Goal: Task Accomplishment & Management: Use online tool/utility

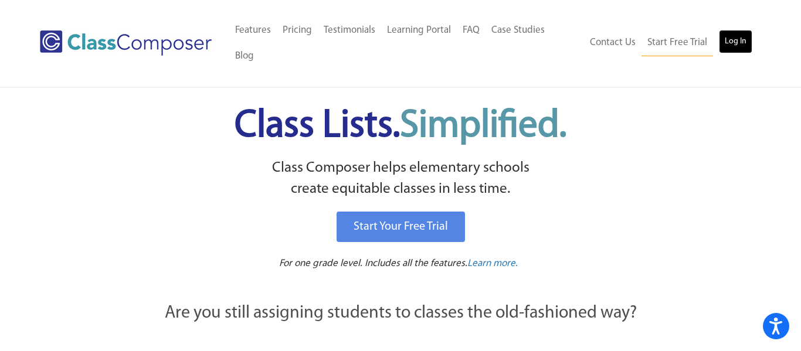
click at [743, 30] on link "Log In" at bounding box center [735, 41] width 33 height 23
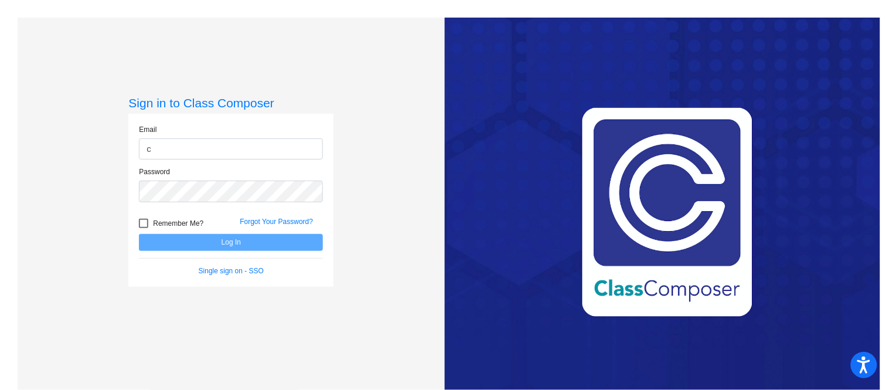
type input "[EMAIL_ADDRESS][DOMAIN_NAME]"
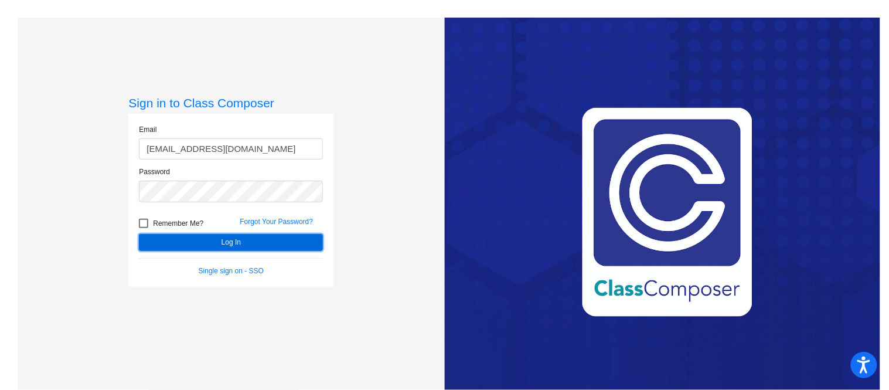
click at [249, 236] on button "Log In" at bounding box center [231, 242] width 184 height 17
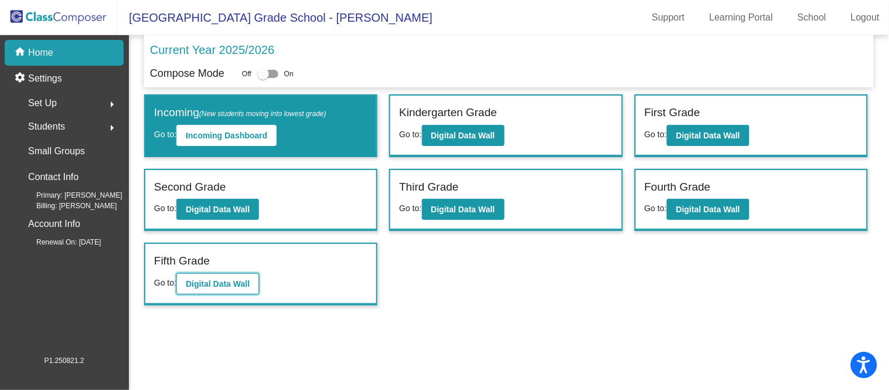
click at [226, 283] on b "Digital Data Wall" at bounding box center [218, 283] width 64 height 9
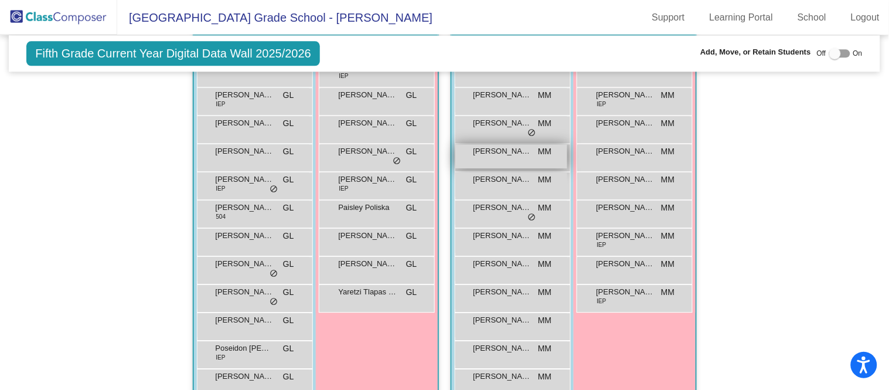
scroll to position [761, 0]
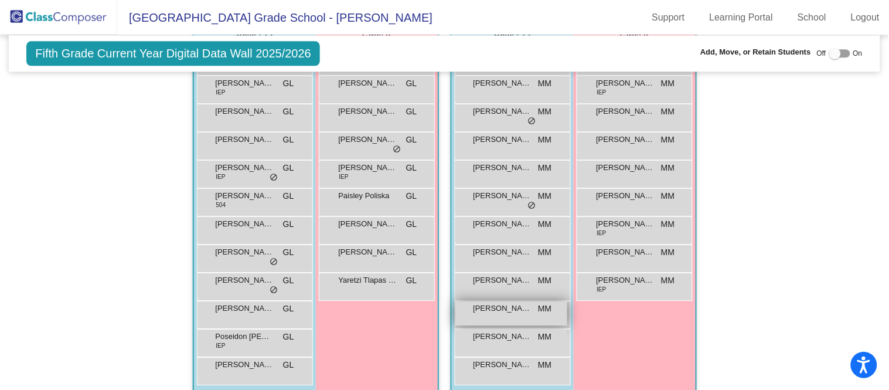
click at [515, 309] on span "[PERSON_NAME]" at bounding box center [503, 308] width 59 height 12
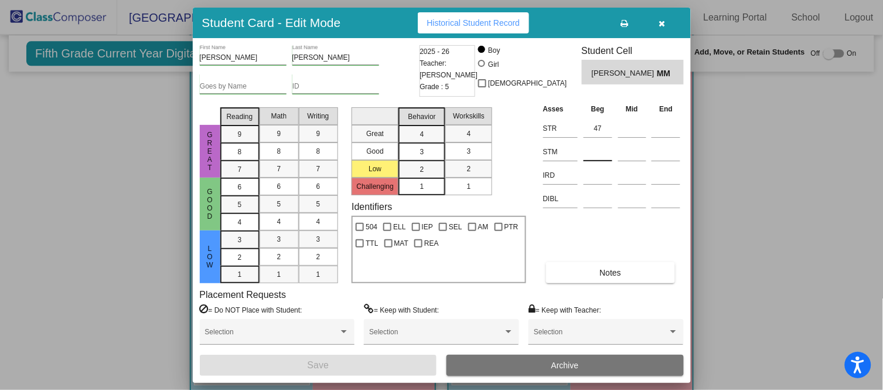
click at [597, 146] on input at bounding box center [598, 152] width 29 height 18
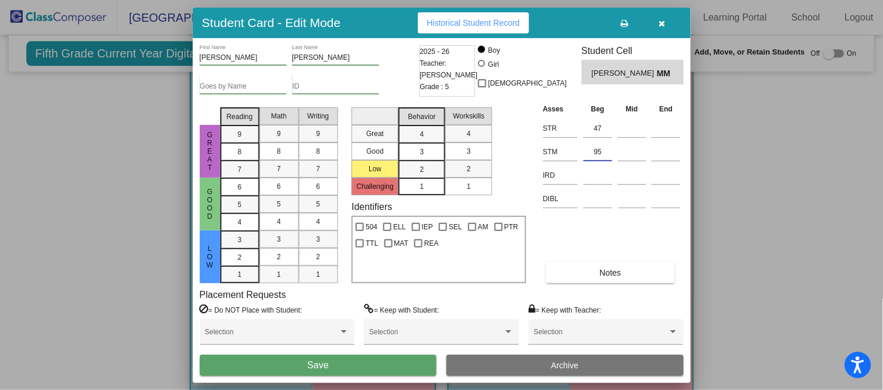
type input "95"
click at [419, 361] on button "Save" at bounding box center [318, 365] width 237 height 21
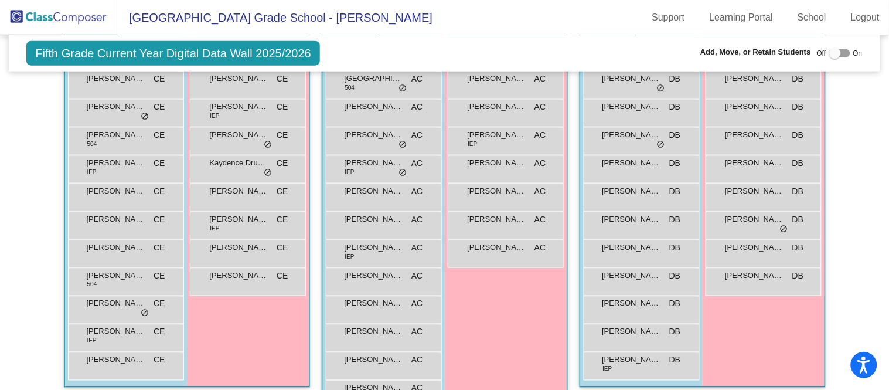
scroll to position [314, 0]
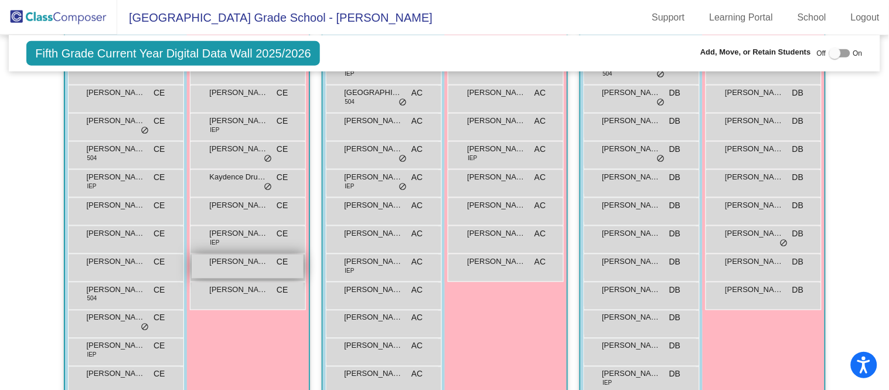
click at [249, 271] on div "[PERSON_NAME] [PERSON_NAME] lock do_not_disturb_alt" at bounding box center [248, 266] width 112 height 24
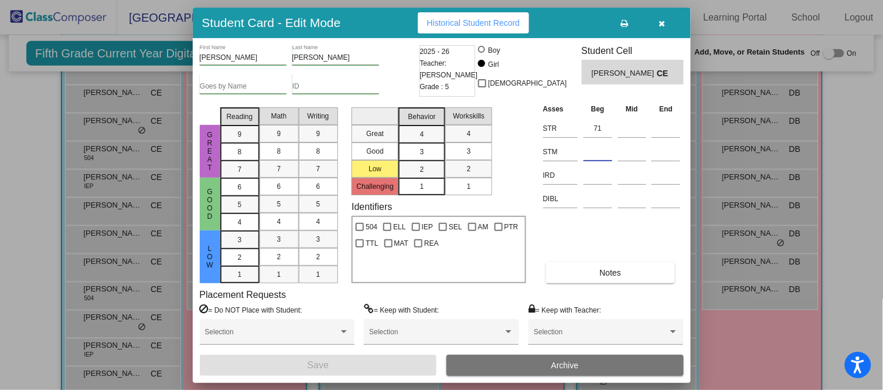
click at [592, 146] on input at bounding box center [598, 152] width 29 height 18
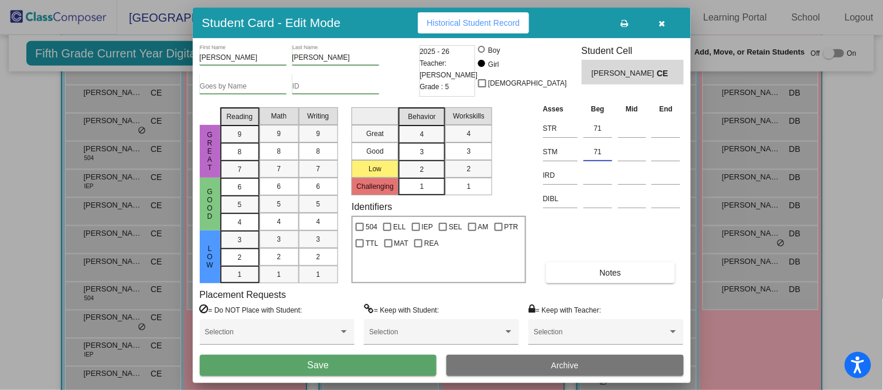
type input "71"
click at [396, 368] on button "Save" at bounding box center [318, 365] width 237 height 21
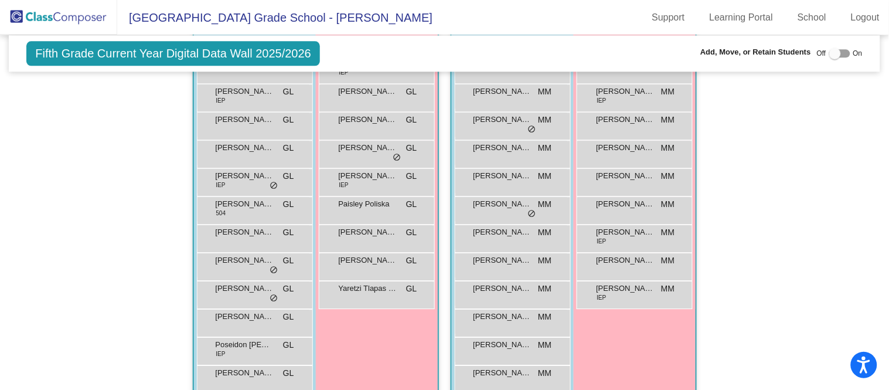
scroll to position [755, 0]
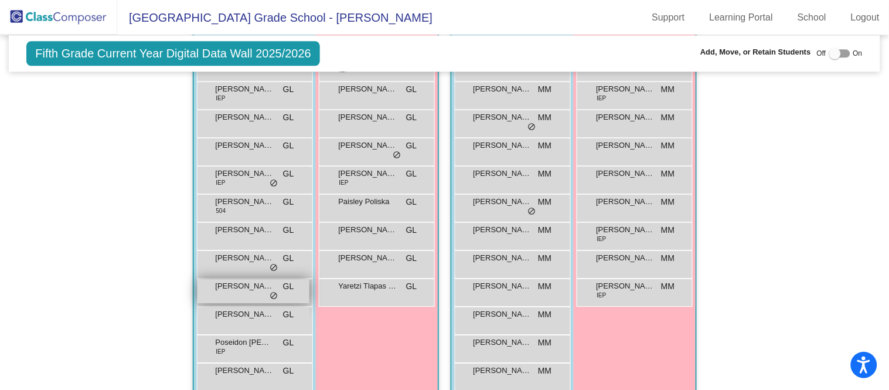
click at [258, 291] on div "[PERSON_NAME] GL lock do_not_disturb_alt" at bounding box center [254, 291] width 112 height 24
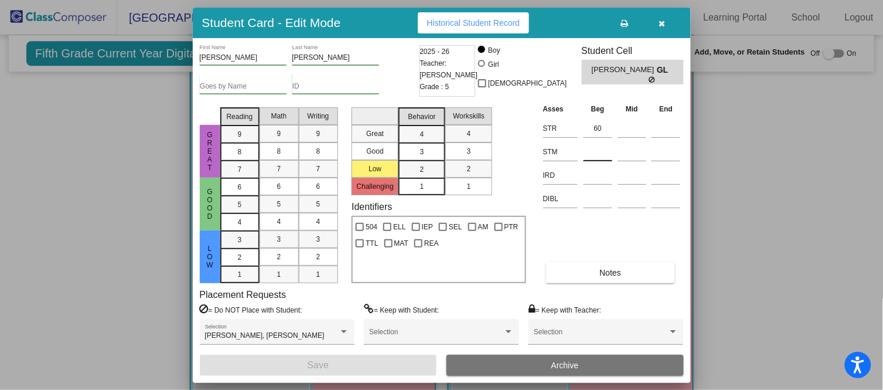
click at [598, 145] on input at bounding box center [598, 152] width 29 height 18
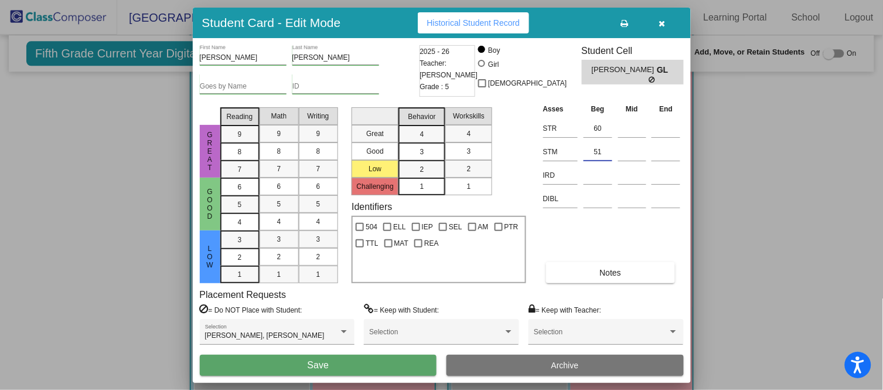
type input "51"
click at [368, 367] on button "Save" at bounding box center [318, 365] width 237 height 21
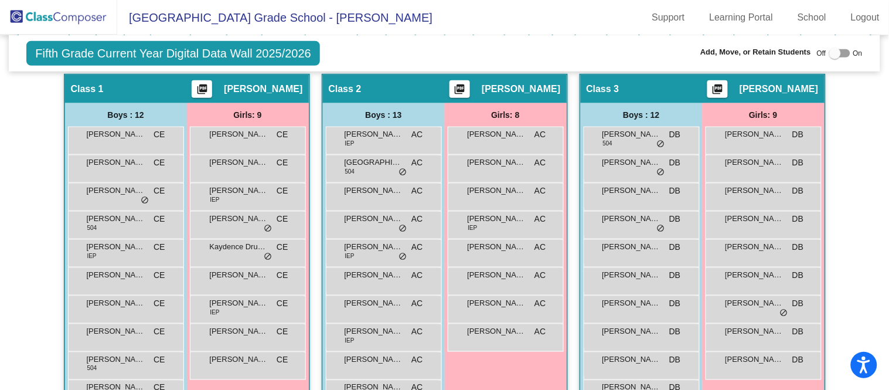
scroll to position [242, 0]
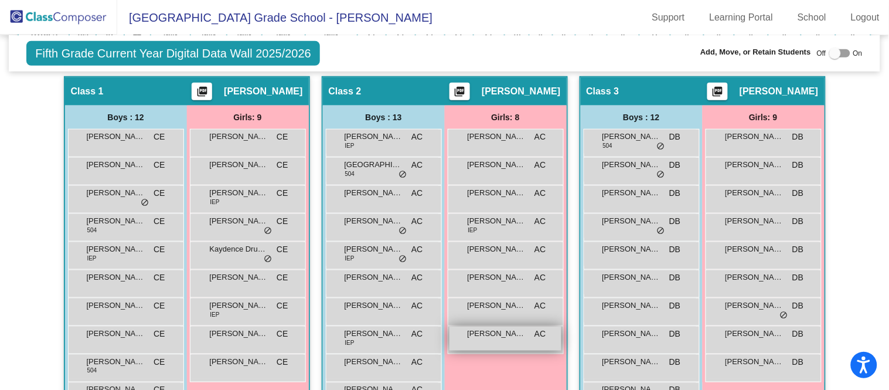
click at [481, 335] on span "[PERSON_NAME]" at bounding box center [497, 334] width 59 height 12
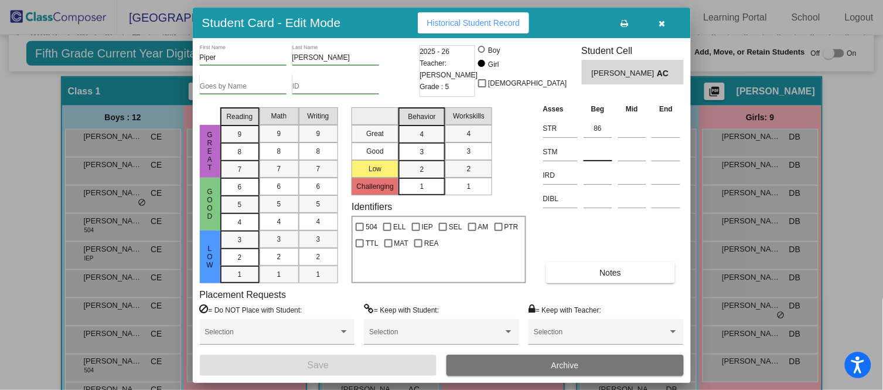
click at [605, 145] on input at bounding box center [598, 152] width 29 height 18
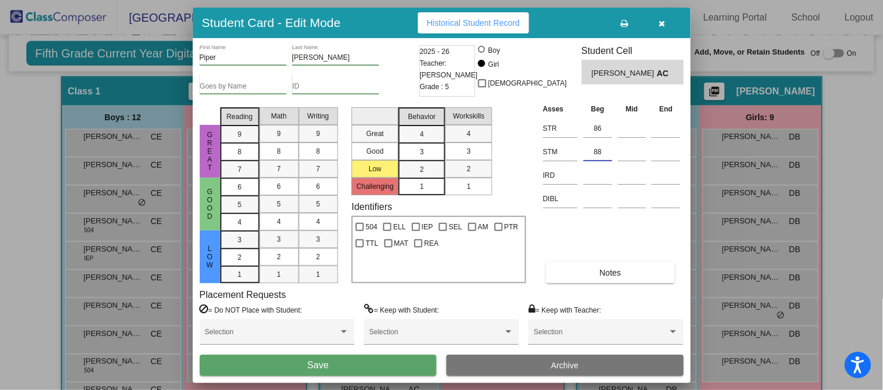
type input "88"
click at [346, 362] on button "Save" at bounding box center [318, 365] width 237 height 21
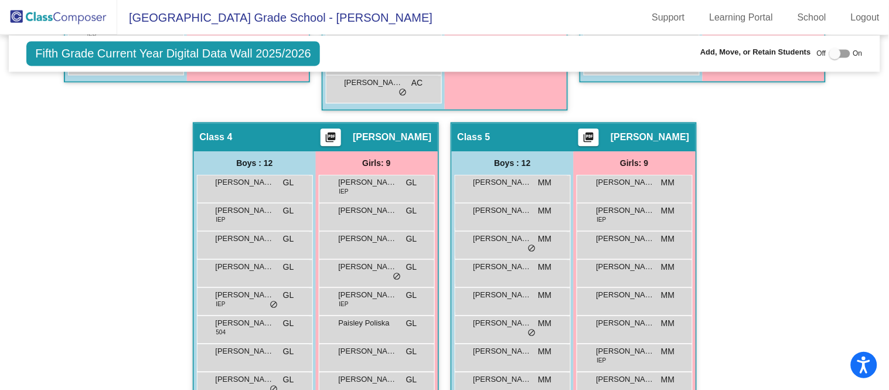
scroll to position [637, 0]
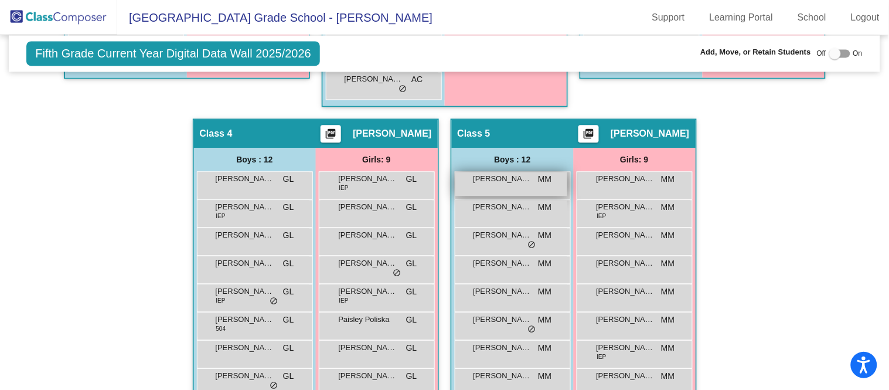
click at [519, 174] on span "[PERSON_NAME]" at bounding box center [503, 179] width 59 height 12
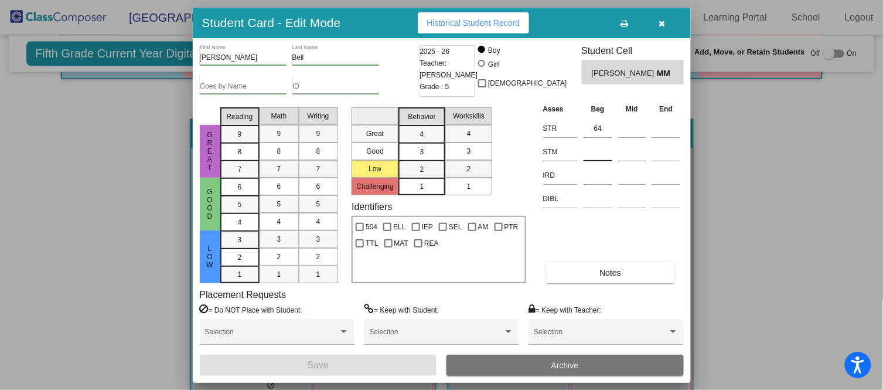
click at [596, 139] on div at bounding box center [598, 149] width 29 height 21
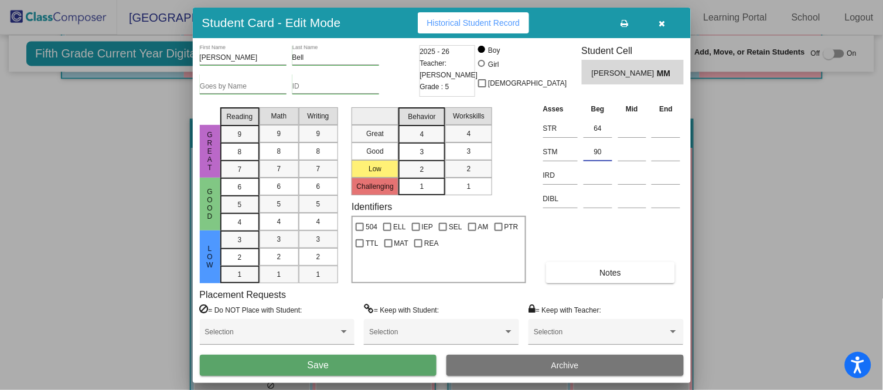
type input "90"
click at [386, 363] on button "Save" at bounding box center [318, 365] width 237 height 21
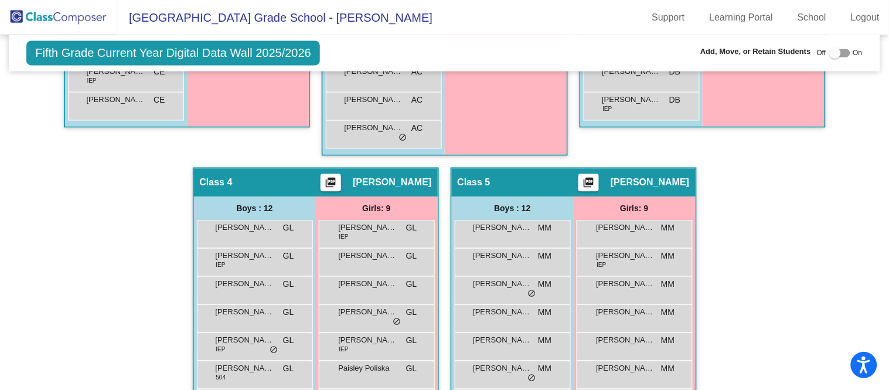
scroll to position [587, 0]
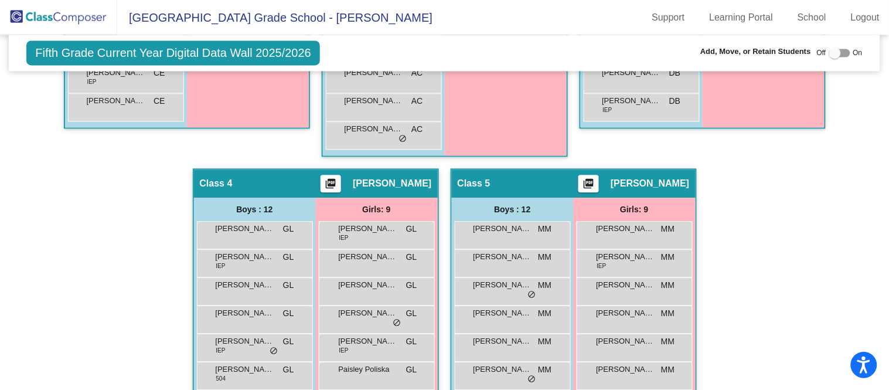
click at [41, 249] on div "Hallway - Hallway Class picture_as_pdf Add Student First Name Last Name Student…" at bounding box center [444, 155] width 853 height 846
click at [46, 252] on div "Hallway - Hallway Class picture_as_pdf Add Student First Name Last Name Student…" at bounding box center [444, 155] width 853 height 846
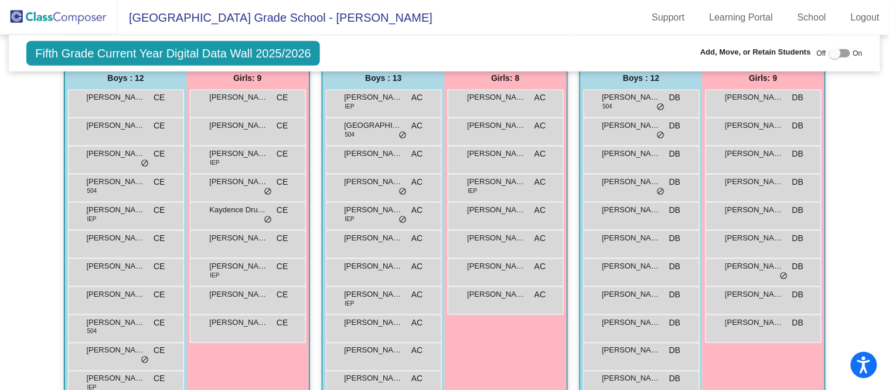
scroll to position [282, 0]
click at [663, 379] on div "[PERSON_NAME] DB lock do_not_disturb_alt" at bounding box center [640, 383] width 112 height 24
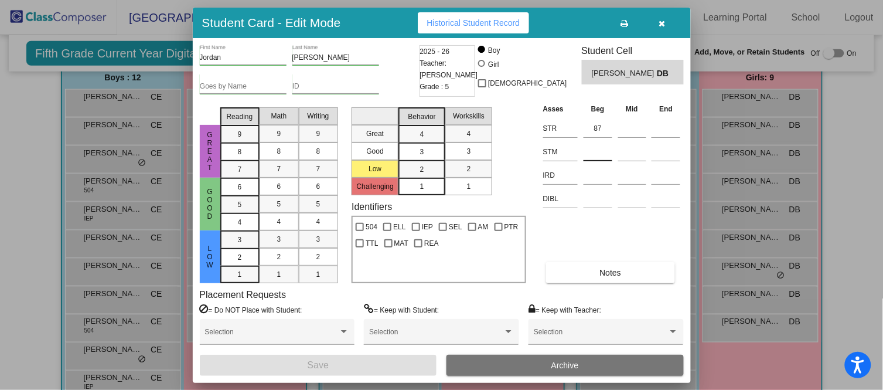
click at [586, 156] on input at bounding box center [598, 152] width 29 height 18
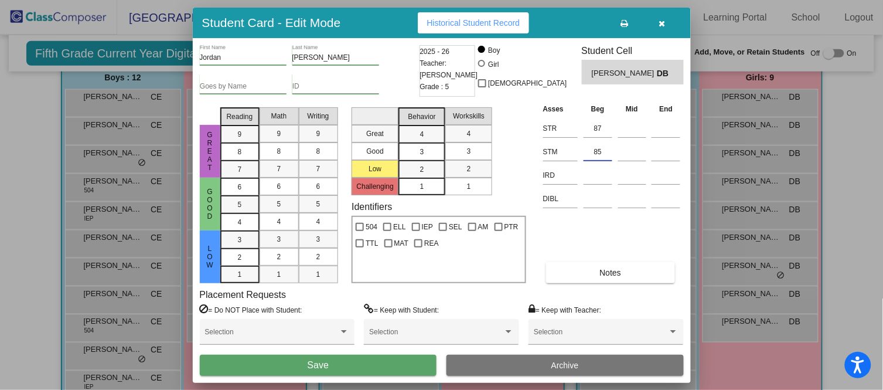
type input "85"
click at [381, 366] on button "Save" at bounding box center [318, 365] width 237 height 21
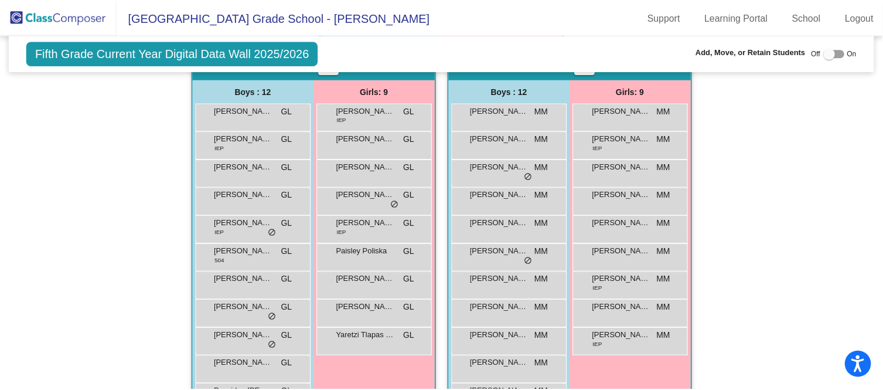
scroll to position [707, 0]
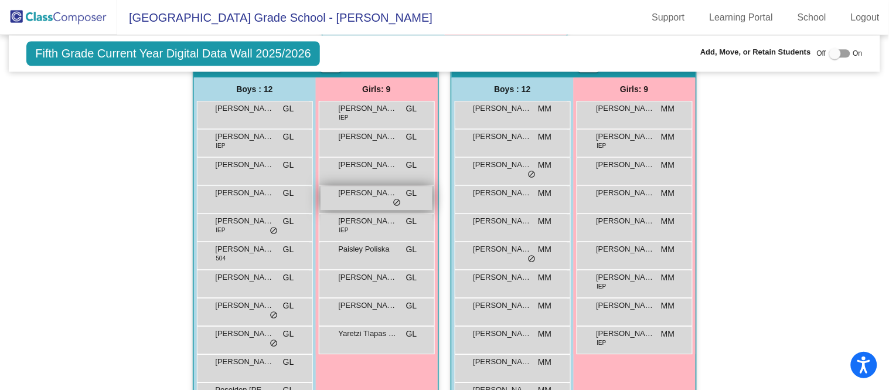
click at [382, 188] on span "[PERSON_NAME]" at bounding box center [368, 193] width 59 height 12
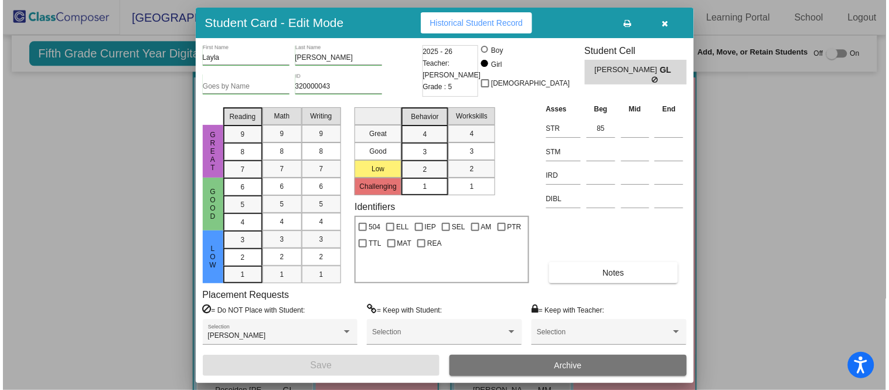
scroll to position [701, 0]
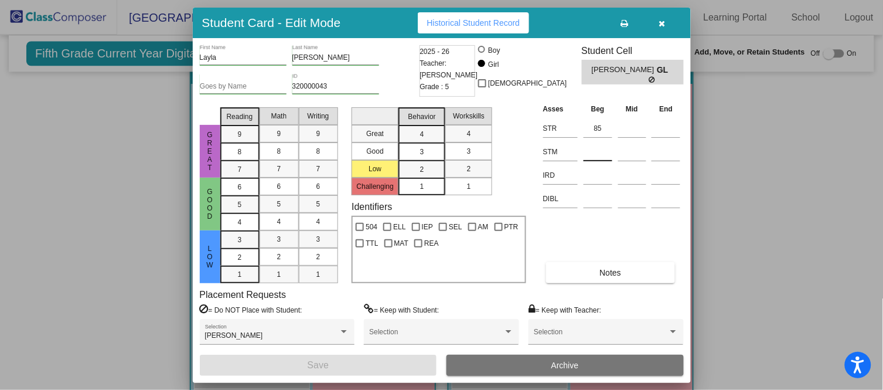
click at [601, 149] on input at bounding box center [598, 152] width 29 height 18
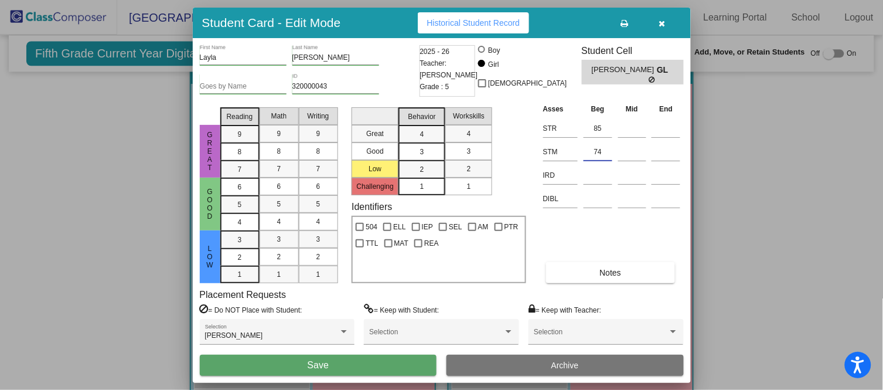
type input "74"
click at [418, 359] on button "Save" at bounding box center [318, 365] width 237 height 21
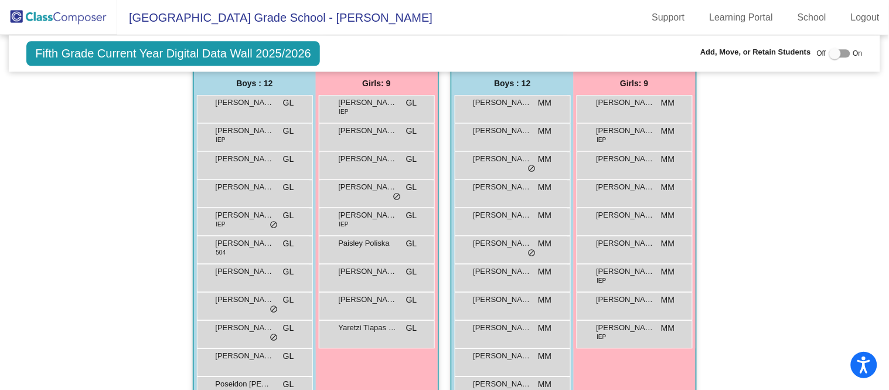
scroll to position [713, 0]
click at [650, 244] on span "[PERSON_NAME]" at bounding box center [626, 244] width 59 height 12
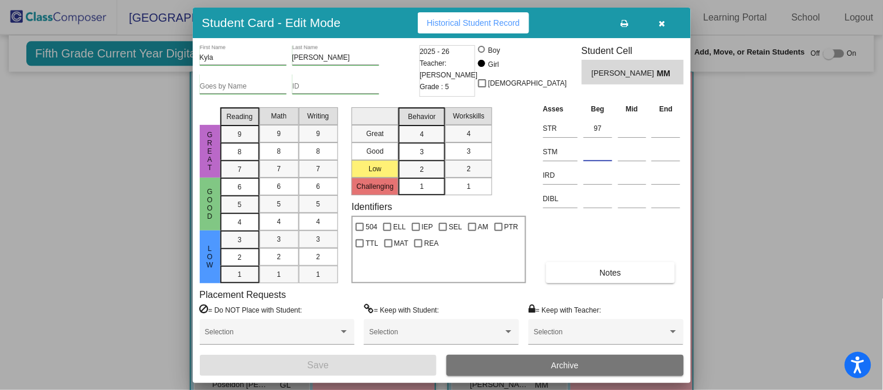
click at [586, 148] on input at bounding box center [598, 152] width 29 height 18
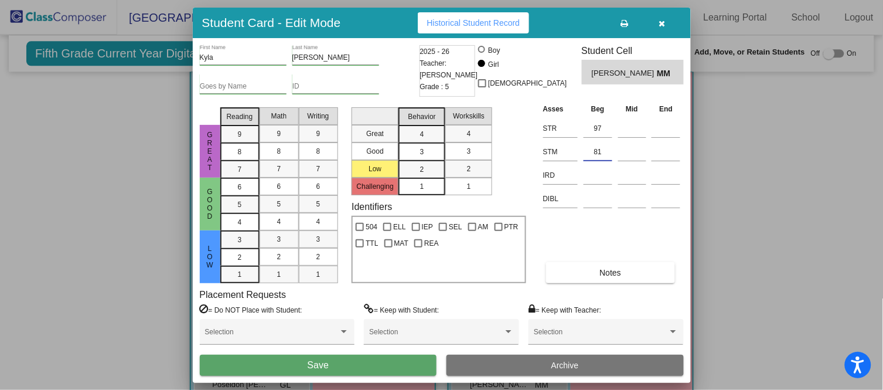
type input "81"
click at [409, 360] on button "Save" at bounding box center [318, 365] width 237 height 21
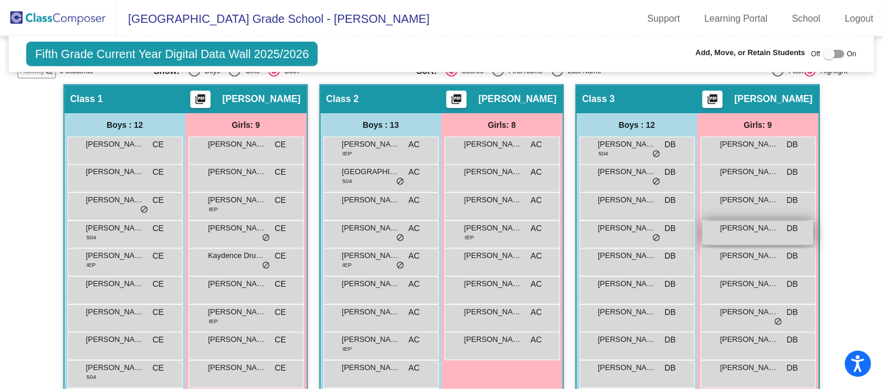
scroll to position [235, 0]
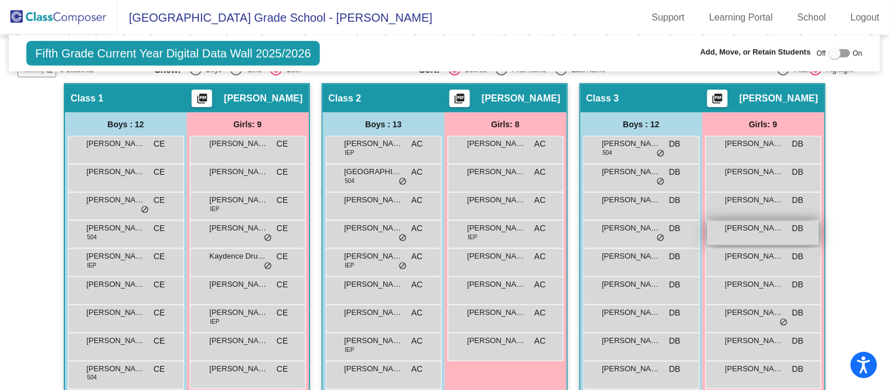
click at [778, 228] on span "[PERSON_NAME]" at bounding box center [755, 228] width 59 height 12
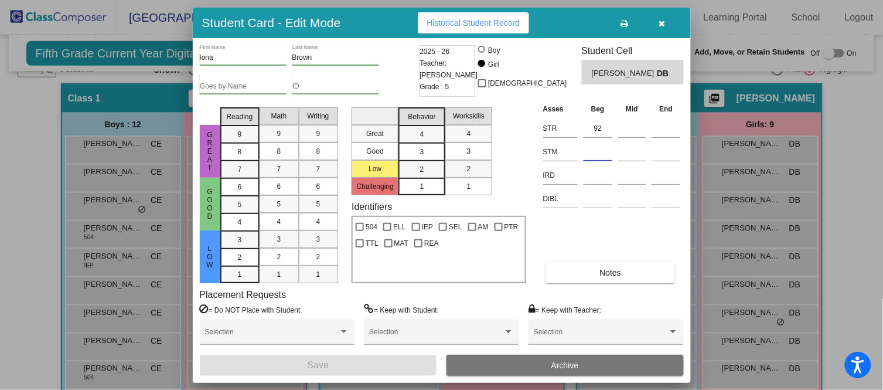
click at [608, 146] on input at bounding box center [598, 152] width 29 height 18
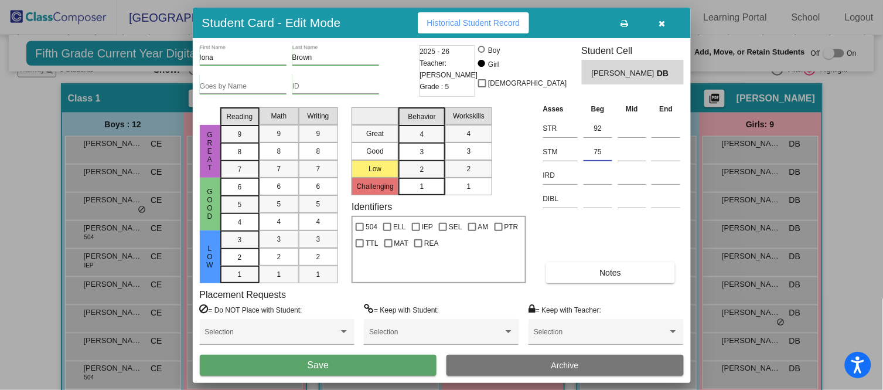
type input "75"
click at [407, 359] on button "Save" at bounding box center [318, 365] width 237 height 21
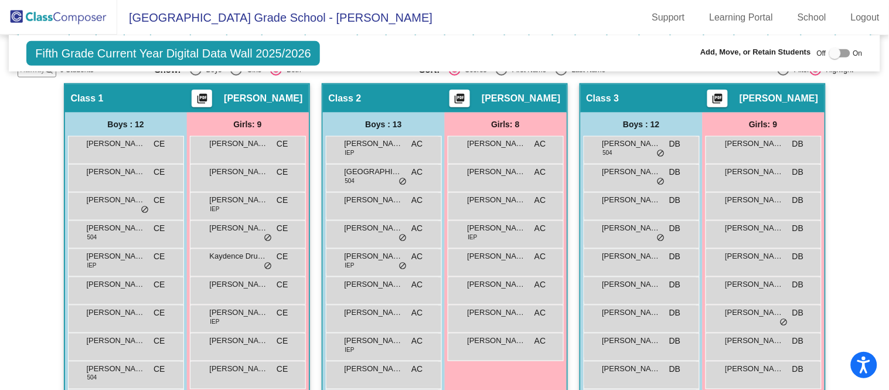
scroll to position [247, 0]
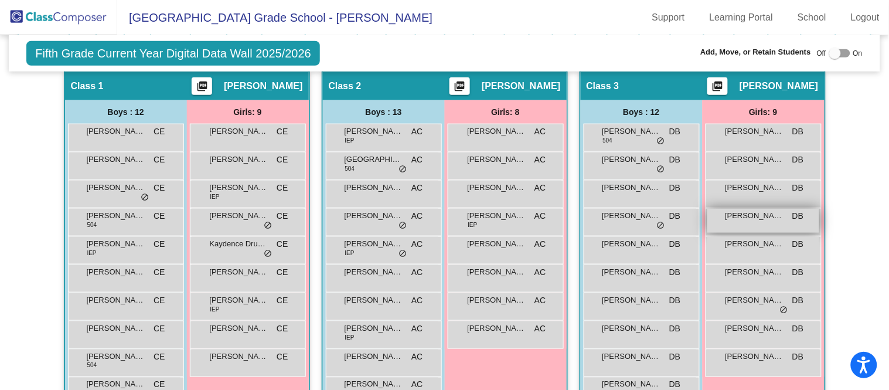
click at [742, 212] on span "[PERSON_NAME]" at bounding box center [755, 216] width 59 height 12
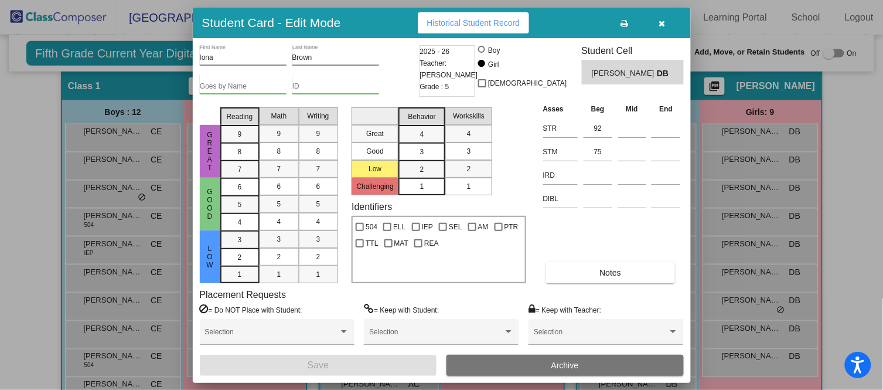
click at [663, 23] on icon "button" at bounding box center [662, 23] width 6 height 8
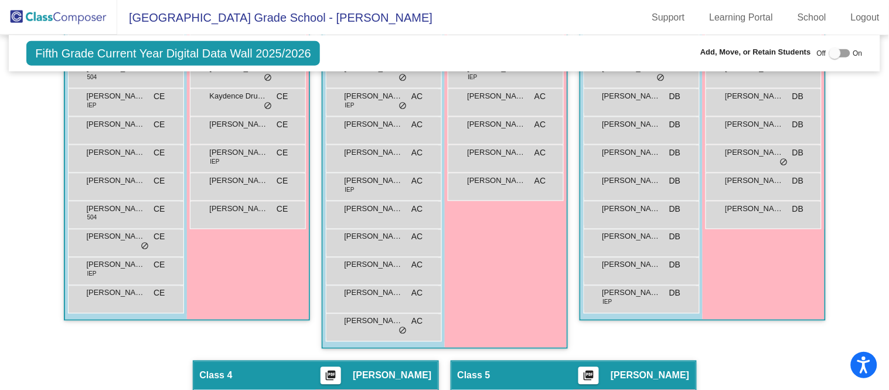
scroll to position [393, 0]
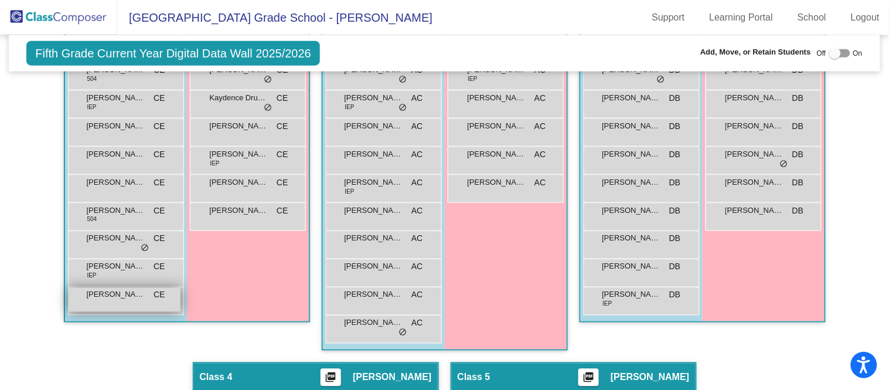
click at [145, 291] on div "[PERSON_NAME] CE lock do_not_disturb_alt" at bounding box center [125, 300] width 112 height 24
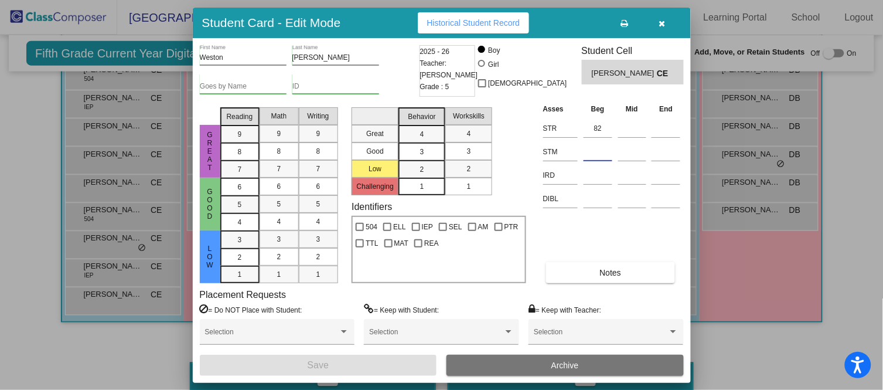
click at [601, 147] on input at bounding box center [598, 152] width 29 height 18
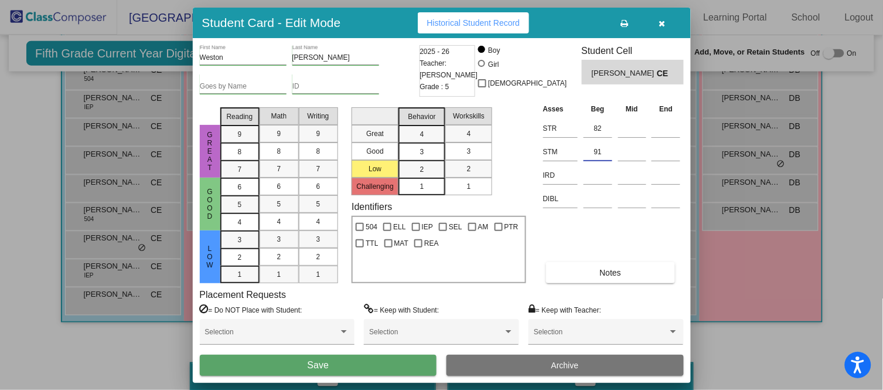
type input "91"
click at [377, 363] on button "Save" at bounding box center [318, 365] width 237 height 21
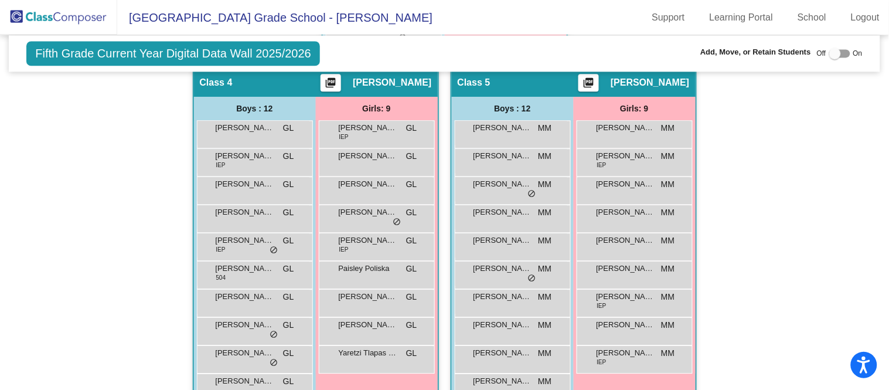
scroll to position [689, 0]
click at [59, 326] on div "Hallway - Hallway Class picture_as_pdf Add Student First Name Last Name Student…" at bounding box center [444, 53] width 853 height 846
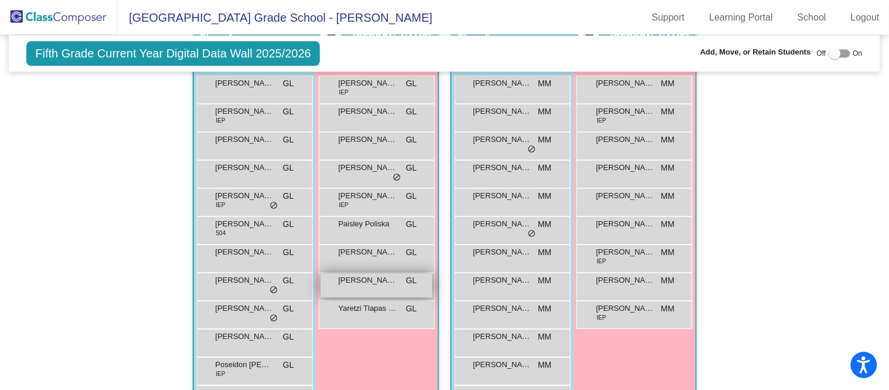
scroll to position [733, 0]
click at [375, 280] on span "[PERSON_NAME]" at bounding box center [368, 280] width 59 height 12
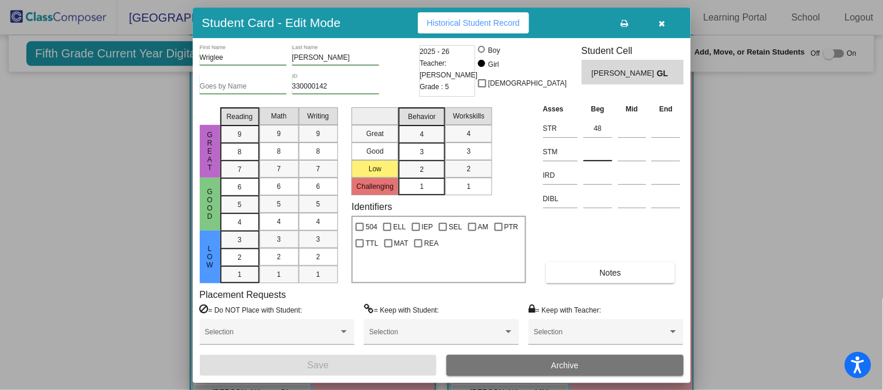
click at [592, 150] on input at bounding box center [598, 152] width 29 height 18
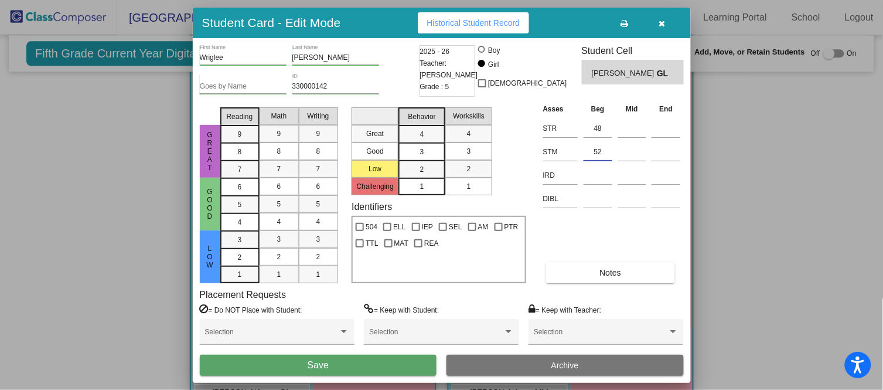
type input "52"
click at [370, 363] on button "Save" at bounding box center [318, 365] width 237 height 21
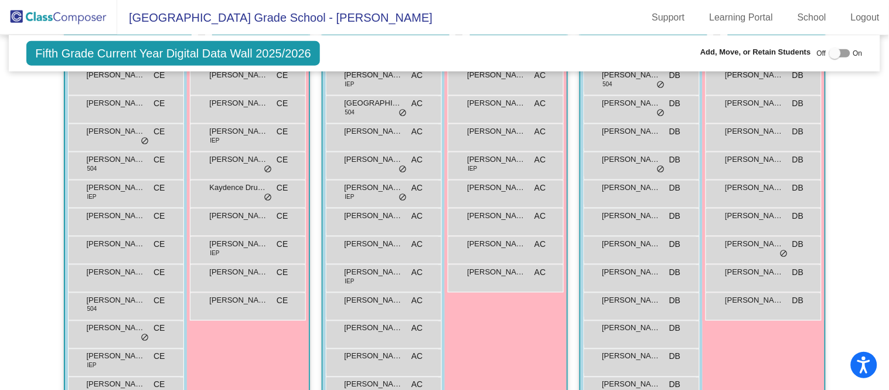
scroll to position [307, 0]
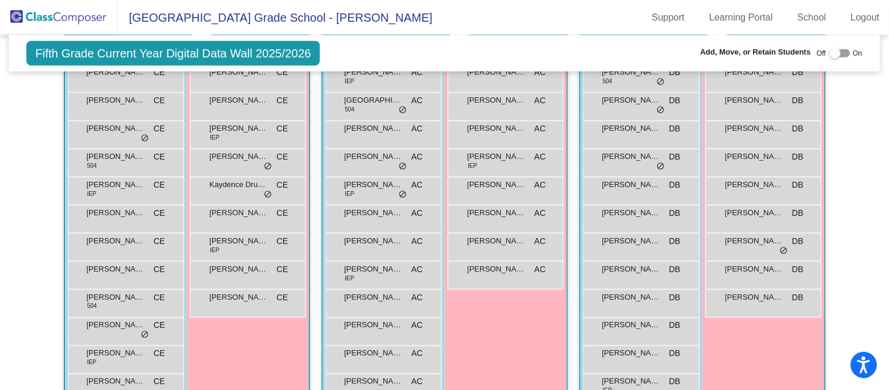
click at [375, 351] on span "[PERSON_NAME]" at bounding box center [374, 354] width 59 height 12
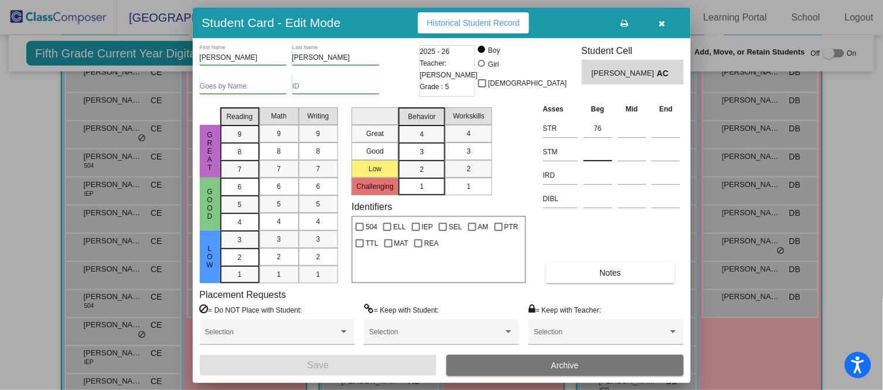
click at [607, 154] on input at bounding box center [598, 152] width 29 height 18
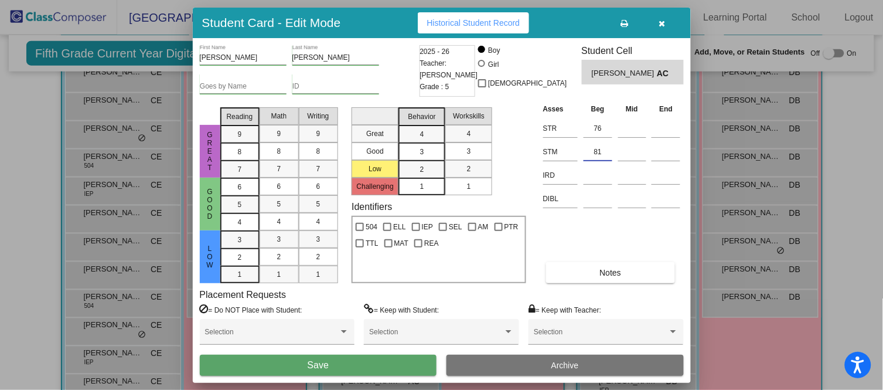
type input "81"
click at [388, 357] on button "Save" at bounding box center [318, 365] width 237 height 21
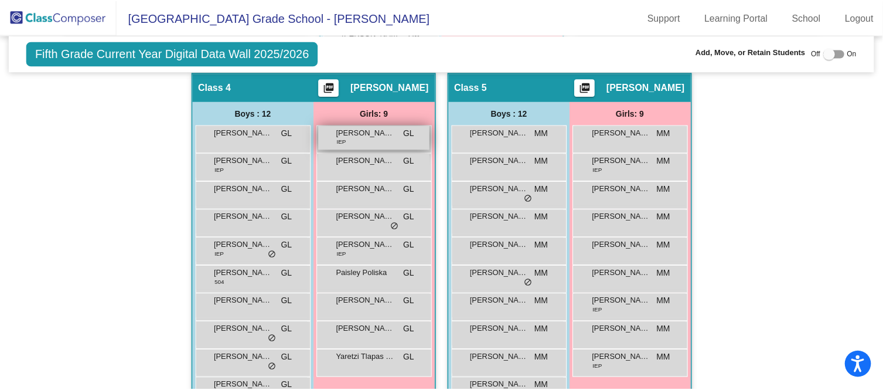
scroll to position [683, 0]
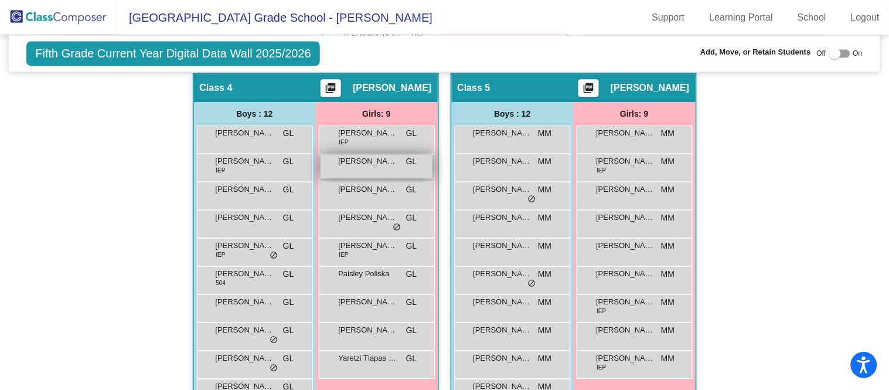
click at [374, 159] on span "[PERSON_NAME]" at bounding box center [368, 161] width 59 height 12
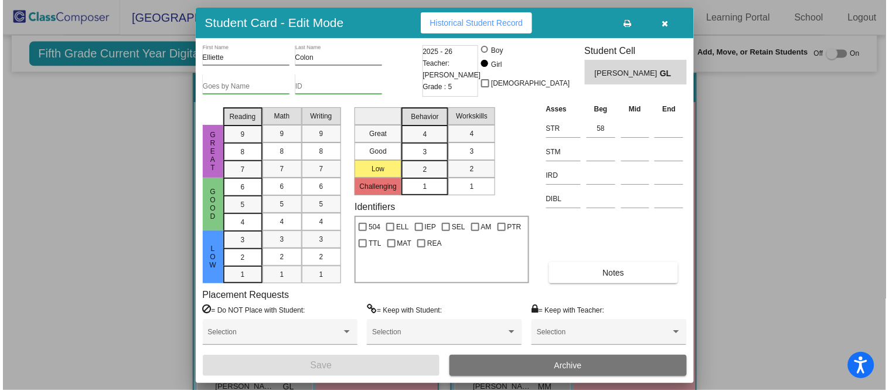
scroll to position [684, 0]
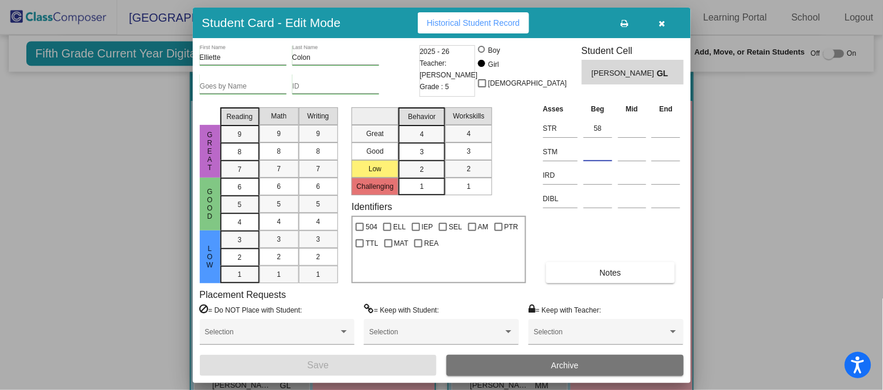
click at [607, 149] on input at bounding box center [598, 152] width 29 height 18
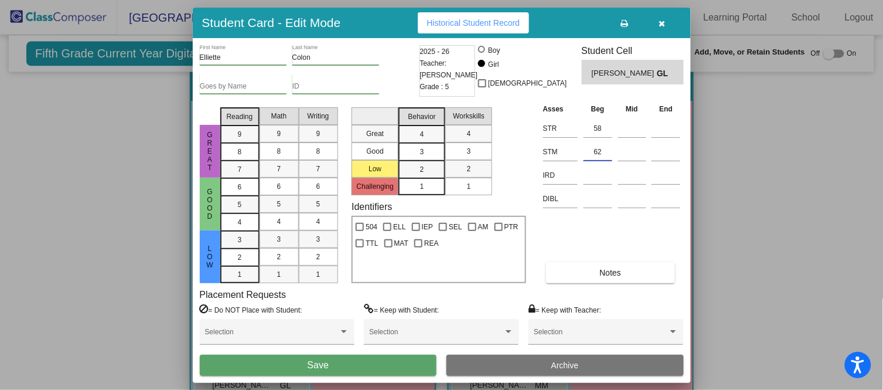
type input "62"
click at [364, 357] on button "Save" at bounding box center [318, 365] width 237 height 21
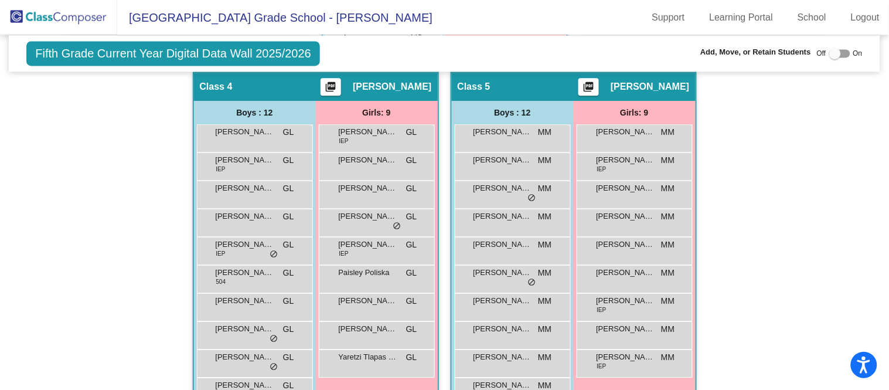
click at [364, 357] on span "Yaretzi Tlapas [PERSON_NAME]" at bounding box center [368, 357] width 59 height 12
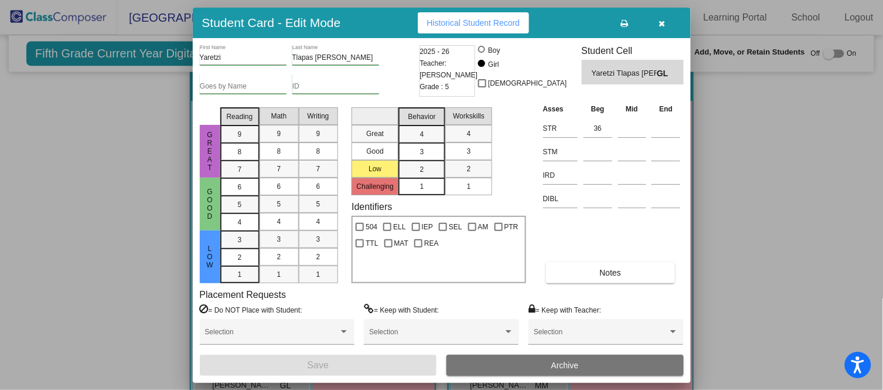
click at [661, 24] on icon "button" at bounding box center [662, 23] width 6 height 8
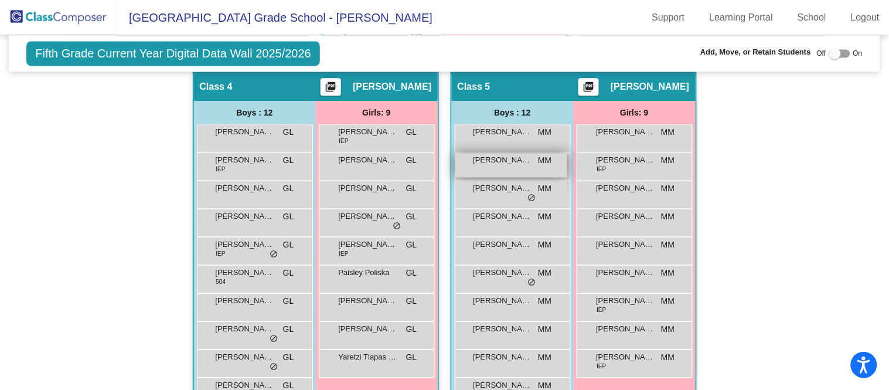
click at [511, 166] on div "[PERSON_NAME] MM lock do_not_disturb_alt" at bounding box center [511, 165] width 112 height 24
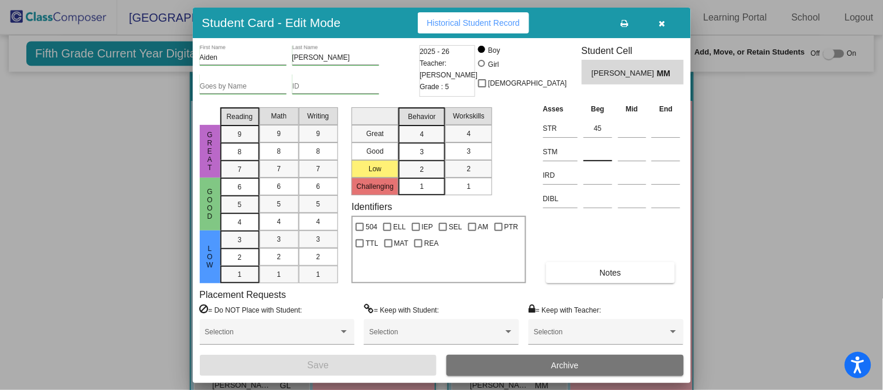
click at [592, 157] on input at bounding box center [598, 152] width 29 height 18
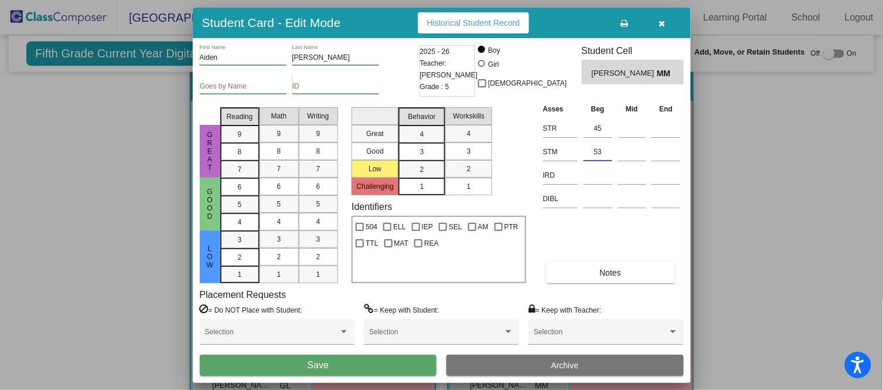
type input "53"
click at [372, 364] on button "Save" at bounding box center [318, 365] width 237 height 21
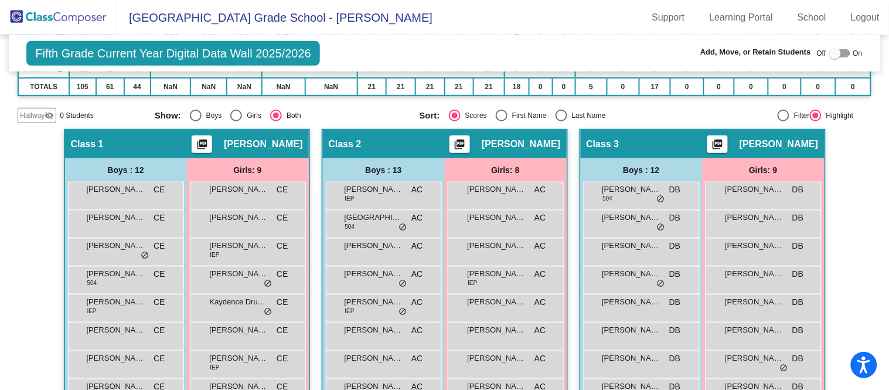
scroll to position [190, 0]
click at [388, 329] on span "[PERSON_NAME]" at bounding box center [374, 330] width 59 height 12
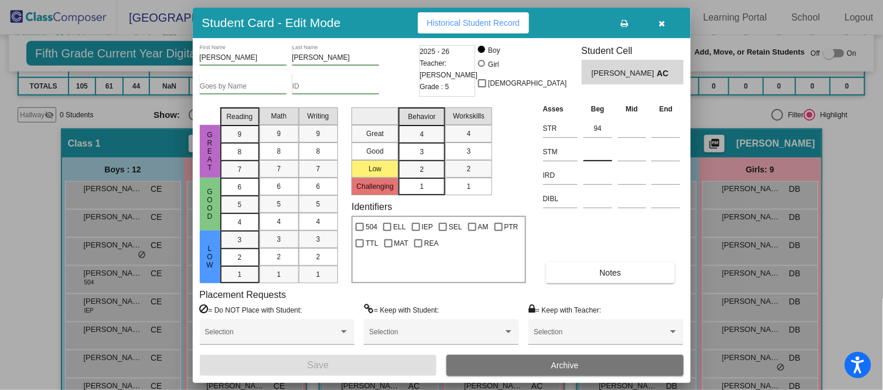
click at [600, 141] on div at bounding box center [598, 149] width 29 height 21
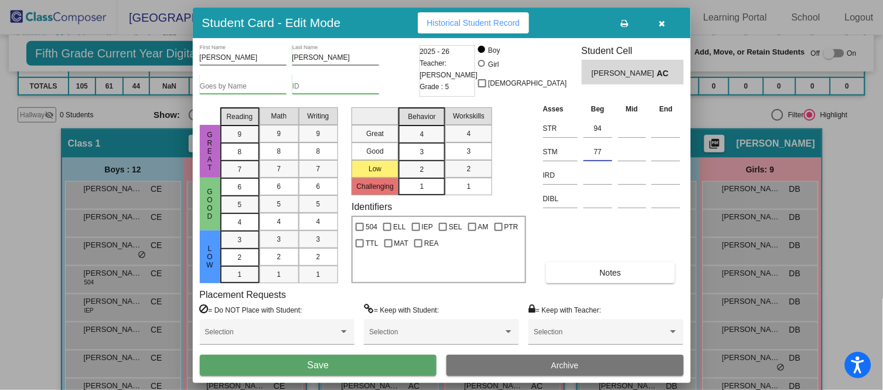
type input "77"
click at [380, 360] on button "Save" at bounding box center [318, 365] width 237 height 21
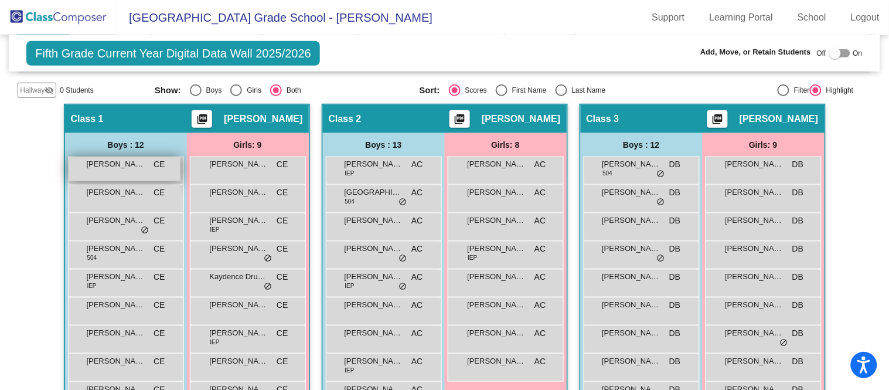
scroll to position [214, 0]
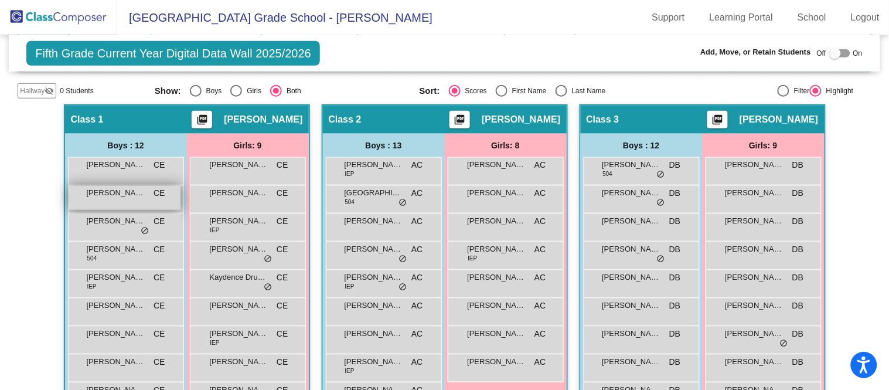
click at [107, 192] on span "[PERSON_NAME]" at bounding box center [116, 193] width 59 height 12
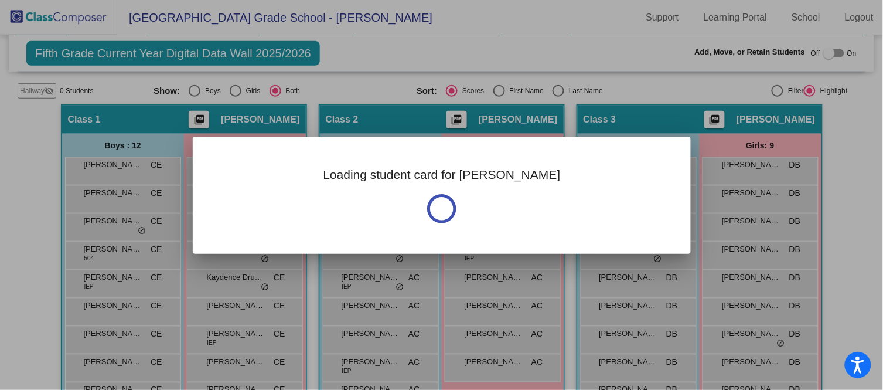
click at [0, 217] on div at bounding box center [441, 195] width 883 height 390
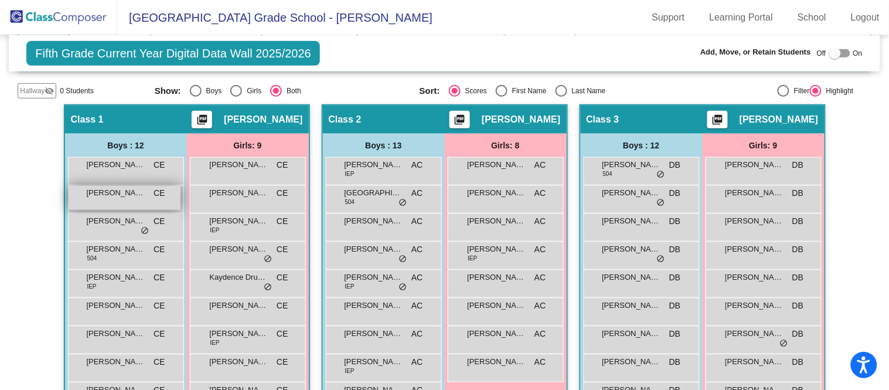
click at [138, 195] on span "[PERSON_NAME]" at bounding box center [116, 193] width 59 height 12
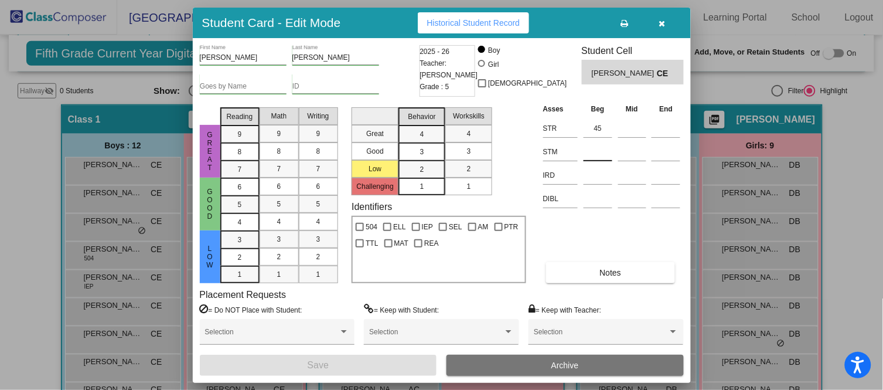
click at [590, 147] on input at bounding box center [598, 152] width 29 height 18
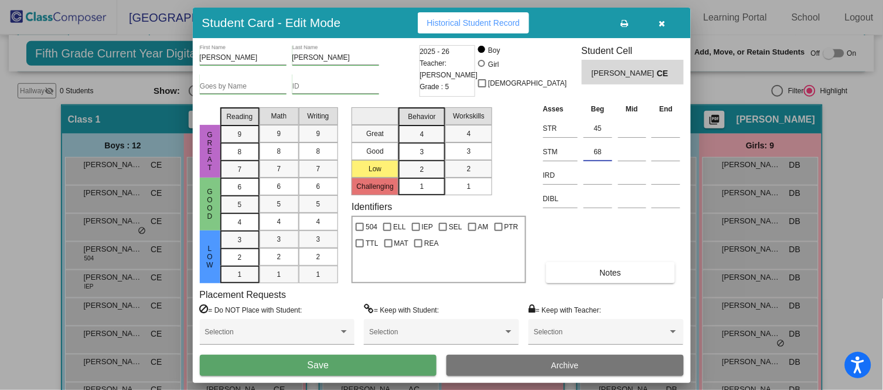
type input "68"
click at [358, 364] on button "Save" at bounding box center [318, 365] width 237 height 21
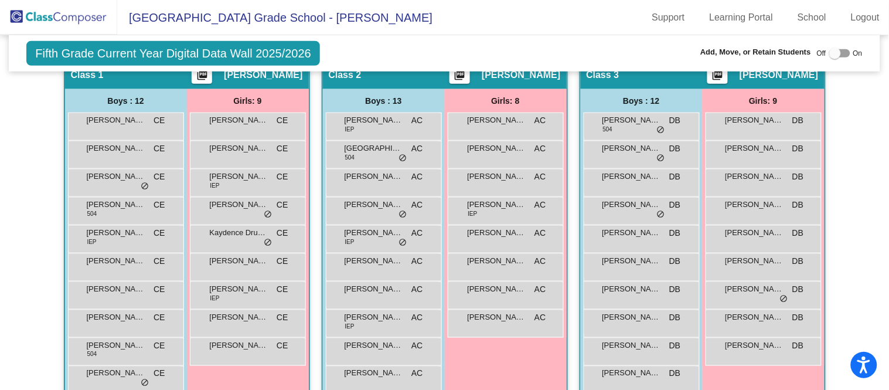
scroll to position [260, 0]
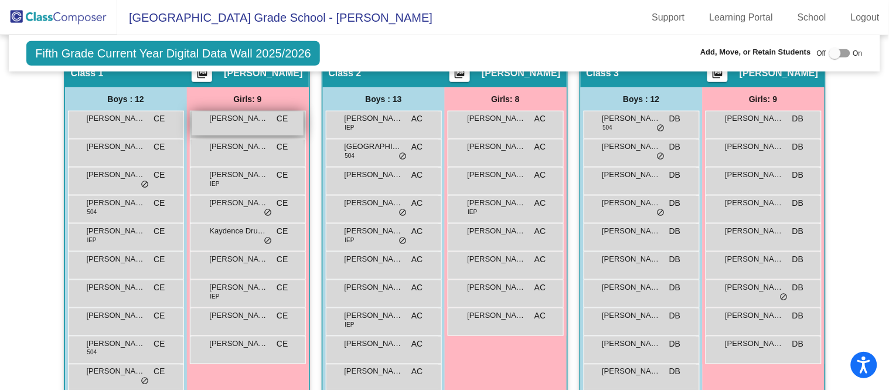
click at [249, 121] on span "[PERSON_NAME]" at bounding box center [239, 119] width 59 height 12
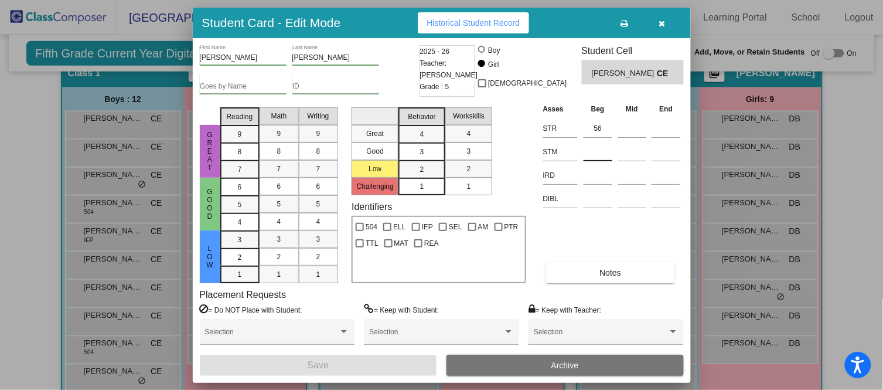
click at [593, 152] on input at bounding box center [598, 152] width 29 height 18
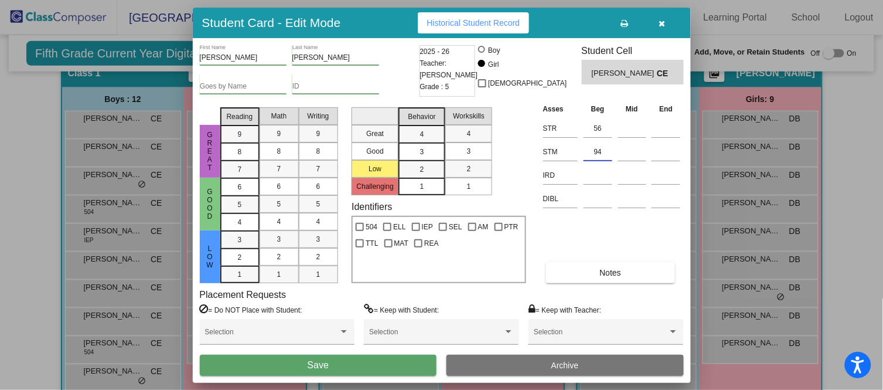
type input "94"
click at [409, 362] on button "Save" at bounding box center [318, 365] width 237 height 21
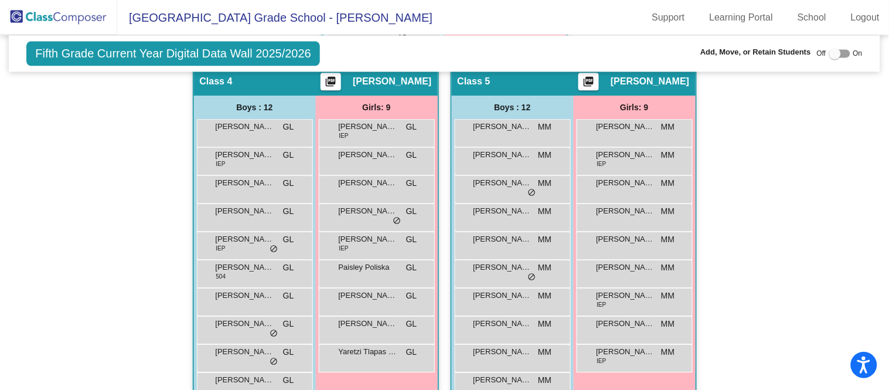
scroll to position [690, 0]
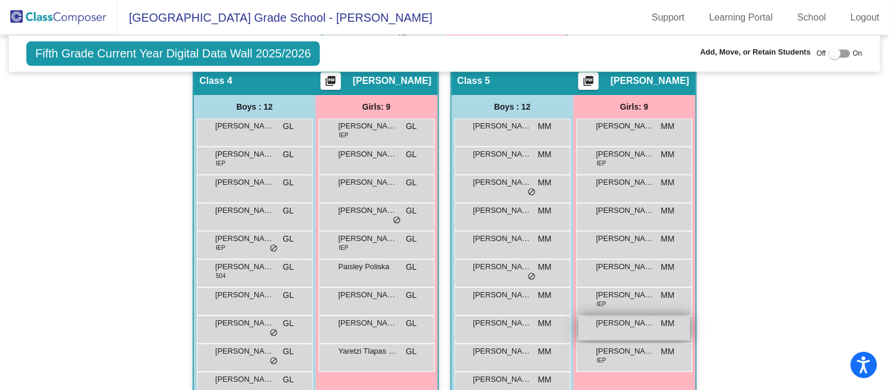
click at [613, 318] on span "[PERSON_NAME]" at bounding box center [626, 323] width 59 height 12
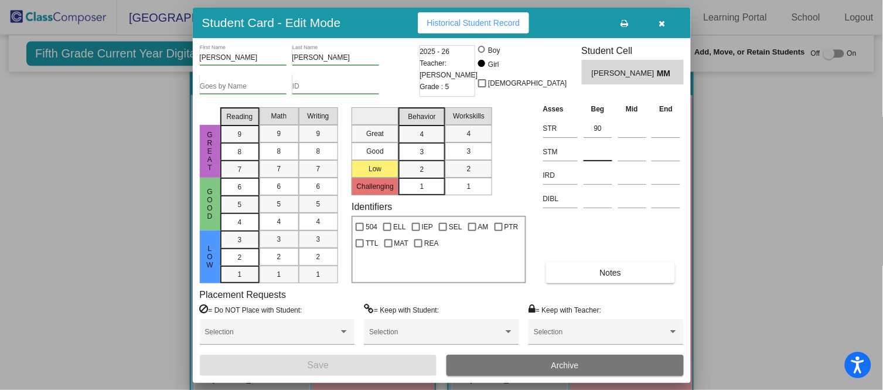
click at [600, 148] on input at bounding box center [598, 152] width 29 height 18
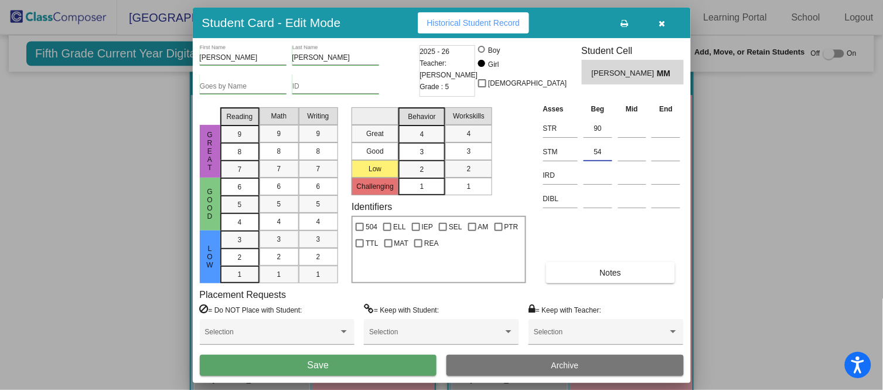
type input "54"
click at [382, 364] on button "Save" at bounding box center [318, 365] width 237 height 21
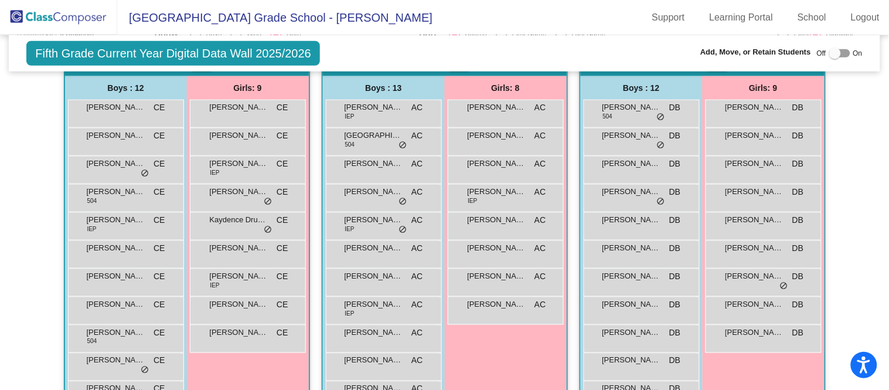
scroll to position [274, 0]
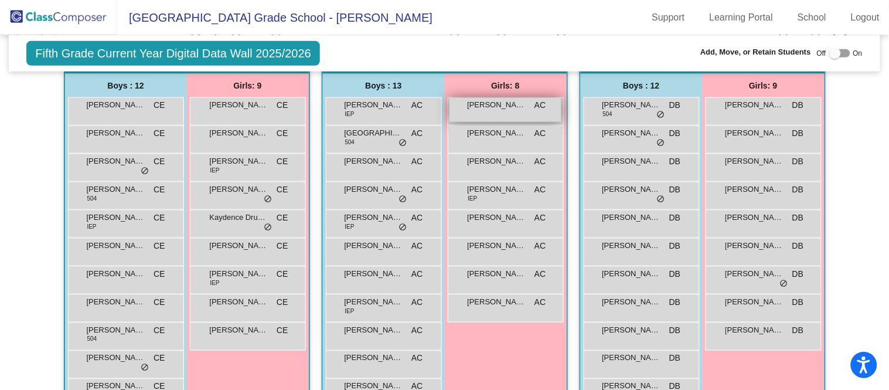
click at [521, 101] on span "[PERSON_NAME]" at bounding box center [497, 105] width 59 height 12
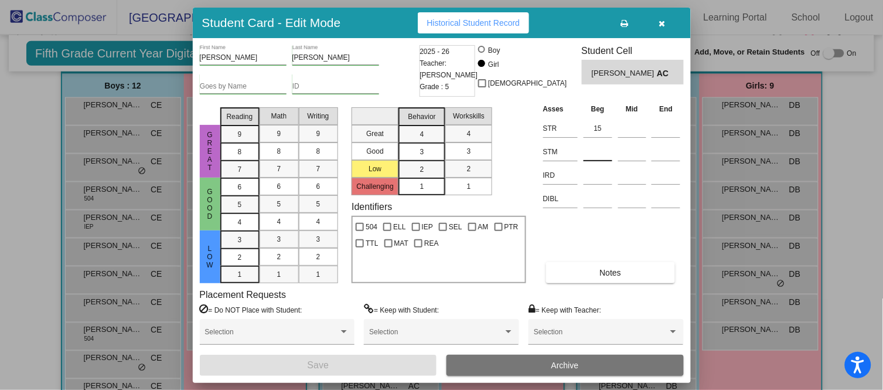
click at [591, 149] on input at bounding box center [598, 152] width 29 height 18
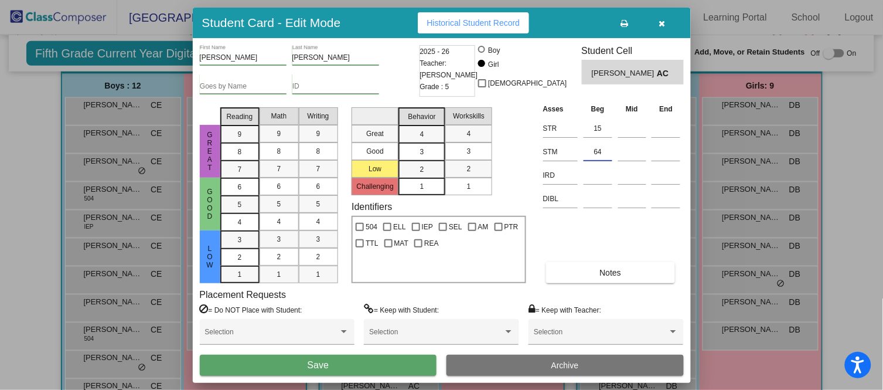
type input "64"
click at [411, 358] on button "Save" at bounding box center [318, 365] width 237 height 21
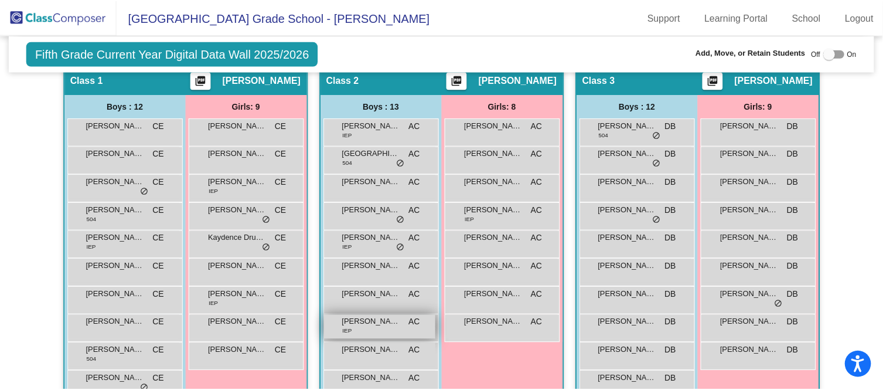
scroll to position [254, 0]
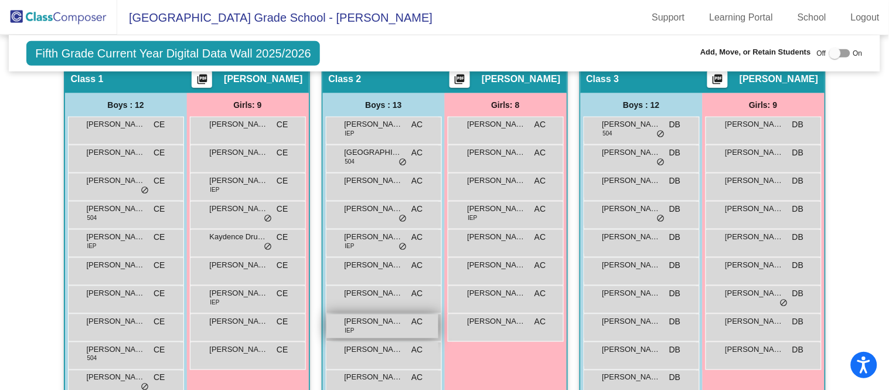
click at [393, 331] on div "[PERSON_NAME] IEP AC lock do_not_disturb_alt" at bounding box center [382, 326] width 112 height 24
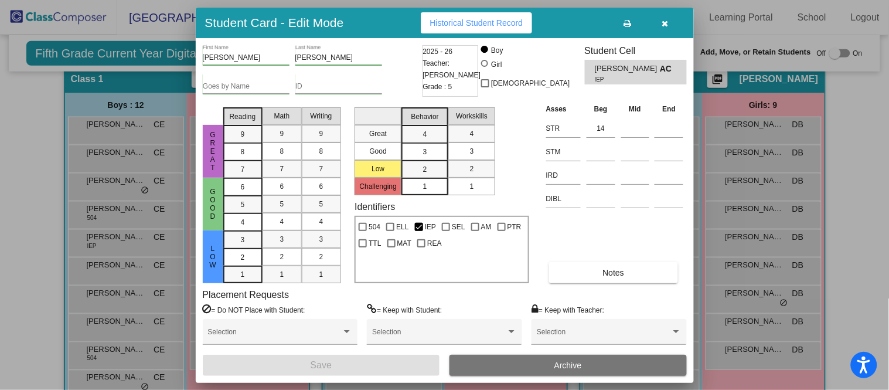
scroll to position [252, 0]
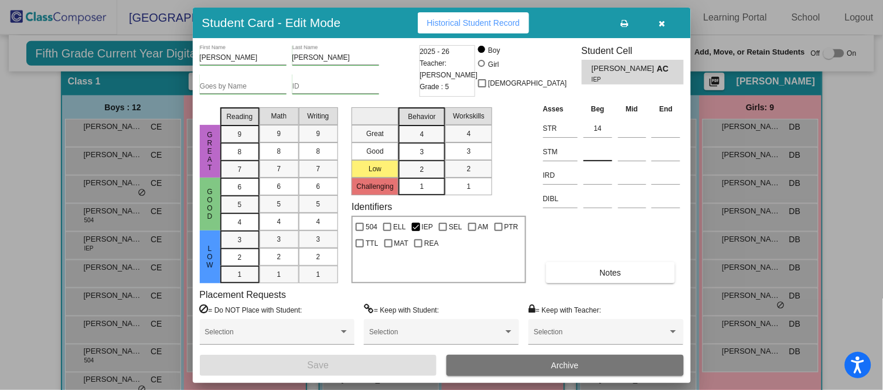
click at [596, 158] on input at bounding box center [598, 152] width 29 height 18
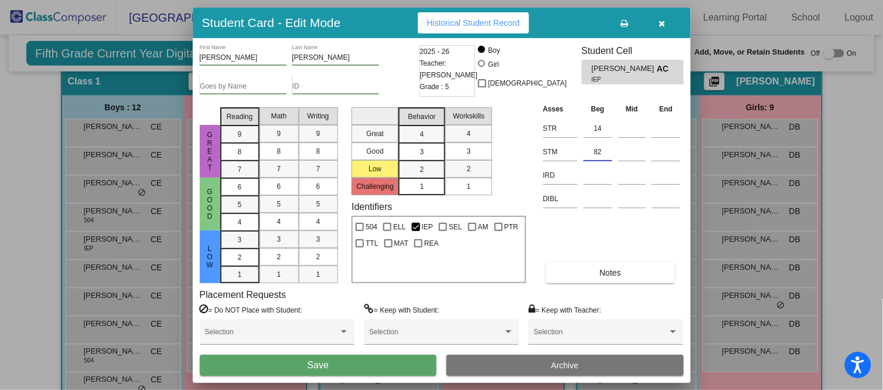
type input "82"
click at [399, 359] on button "Save" at bounding box center [318, 365] width 237 height 21
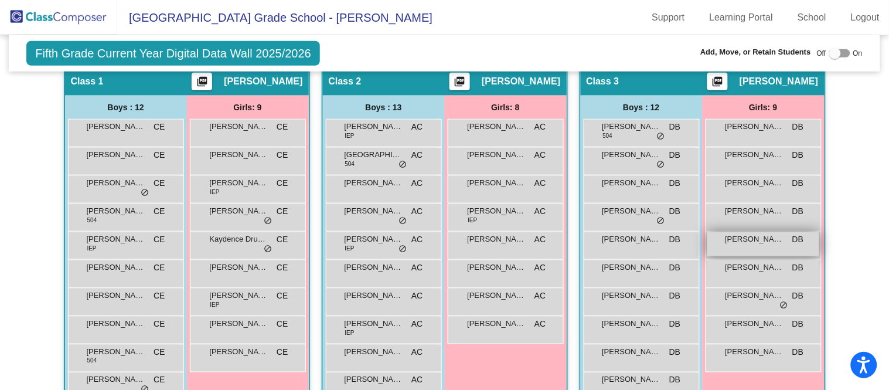
click at [752, 244] on div "[PERSON_NAME] "[PERSON_NAME]" [PERSON_NAME] lock do_not_disturb_alt" at bounding box center [763, 244] width 112 height 24
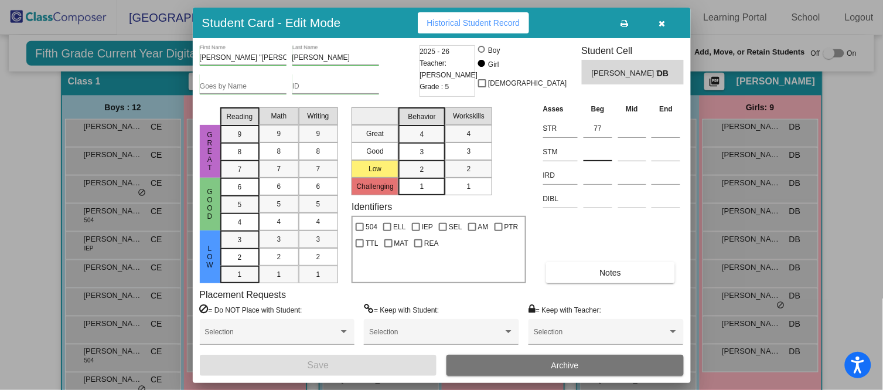
click at [597, 156] on input at bounding box center [598, 152] width 29 height 18
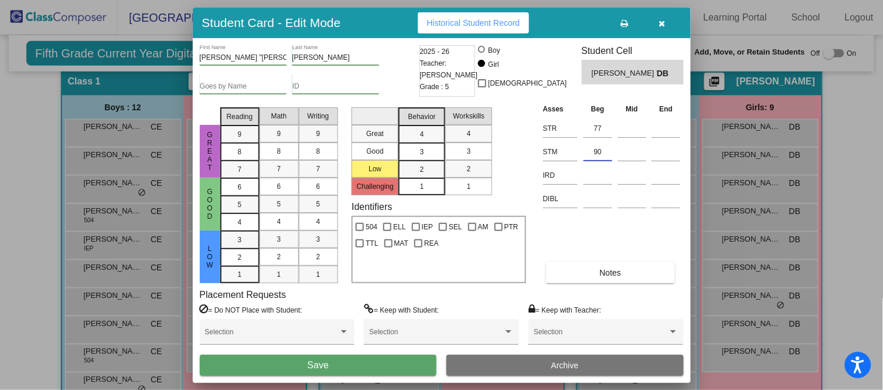
type input "90"
click at [360, 365] on button "Save" at bounding box center [318, 365] width 237 height 21
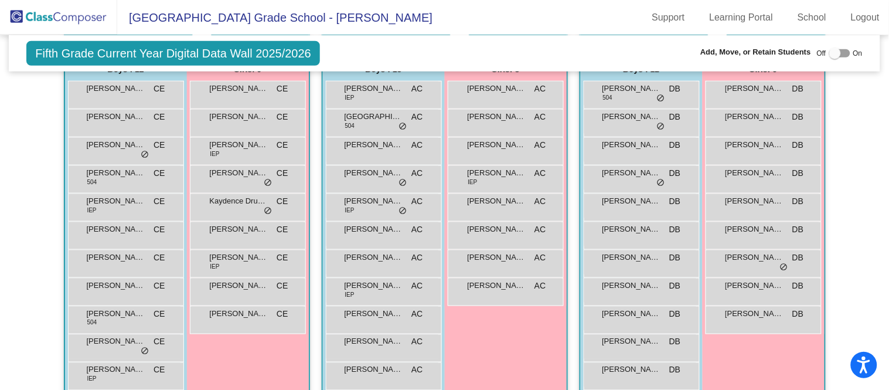
scroll to position [291, 0]
click at [753, 206] on div "[PERSON_NAME] "[PERSON_NAME]" [PERSON_NAME] lock do_not_disturb_alt" at bounding box center [763, 205] width 112 height 24
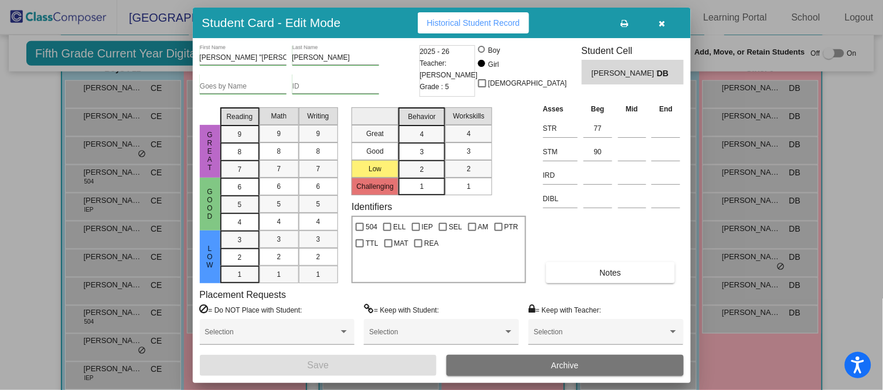
click at [663, 18] on span "button" at bounding box center [662, 22] width 6 height 9
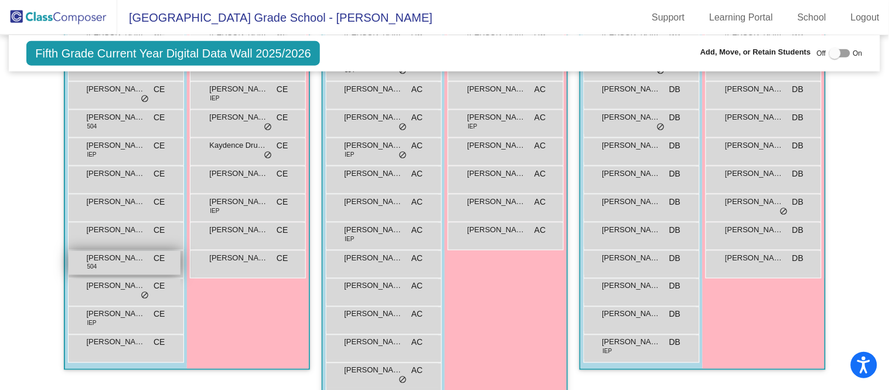
click at [139, 258] on span "[PERSON_NAME]" at bounding box center [116, 258] width 59 height 12
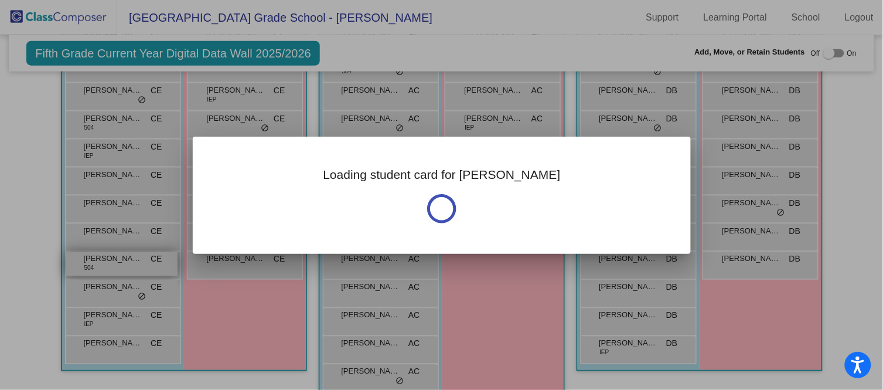
scroll to position [344, 0]
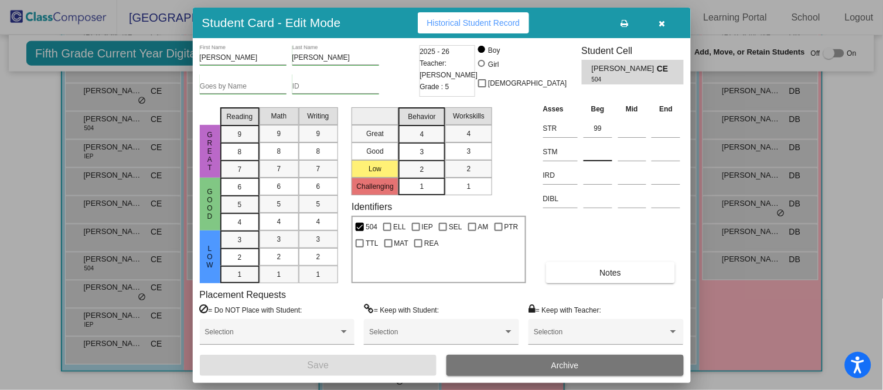
click at [608, 145] on input at bounding box center [598, 152] width 29 height 18
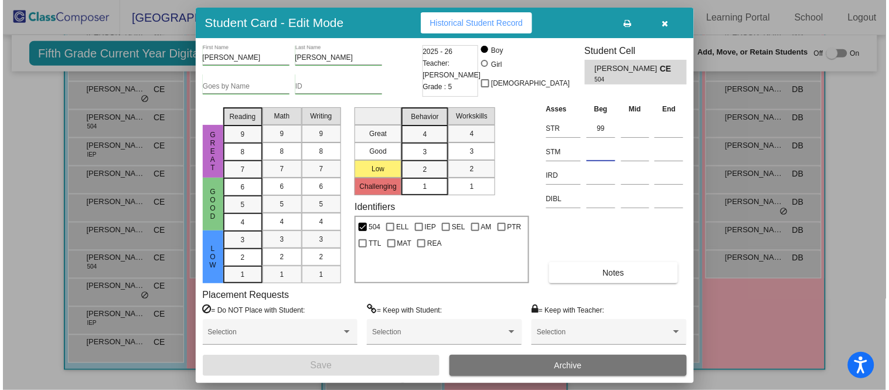
scroll to position [348, 0]
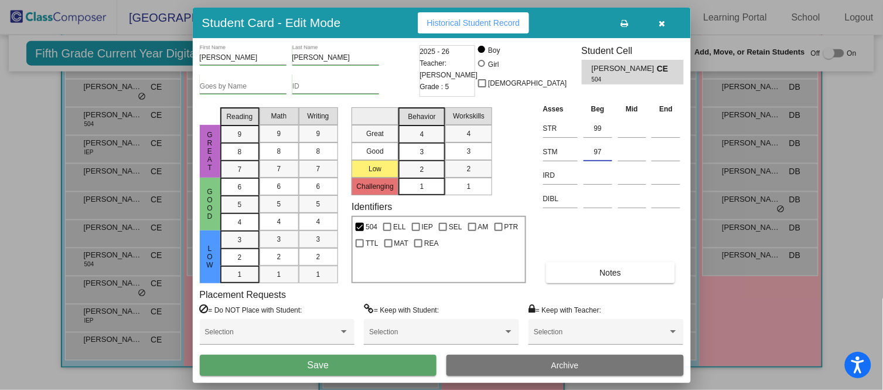
type input "97"
click at [328, 363] on span "Save" at bounding box center [318, 365] width 21 height 10
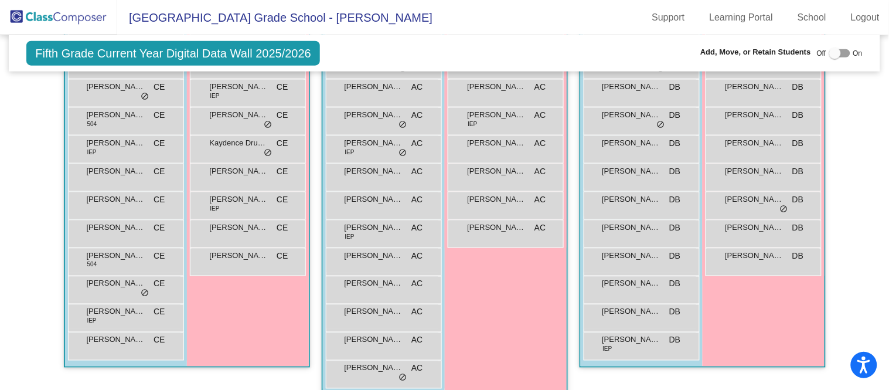
click at [328, 363] on div "[PERSON_NAME] AC lock do_not_disturb_alt" at bounding box center [382, 373] width 112 height 24
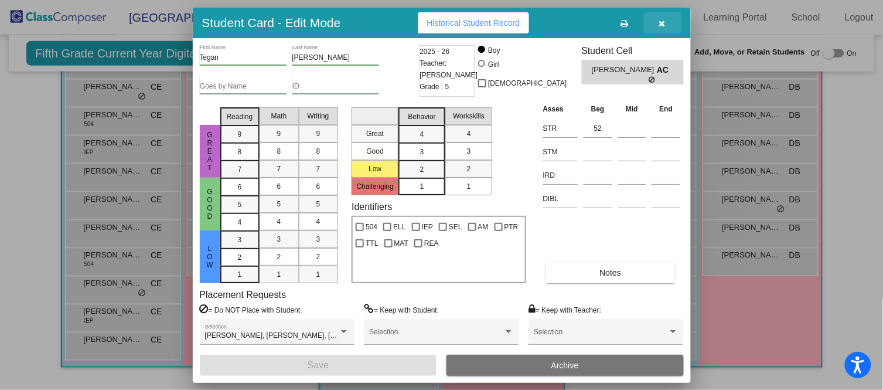
click at [665, 21] on icon "button" at bounding box center [662, 23] width 6 height 8
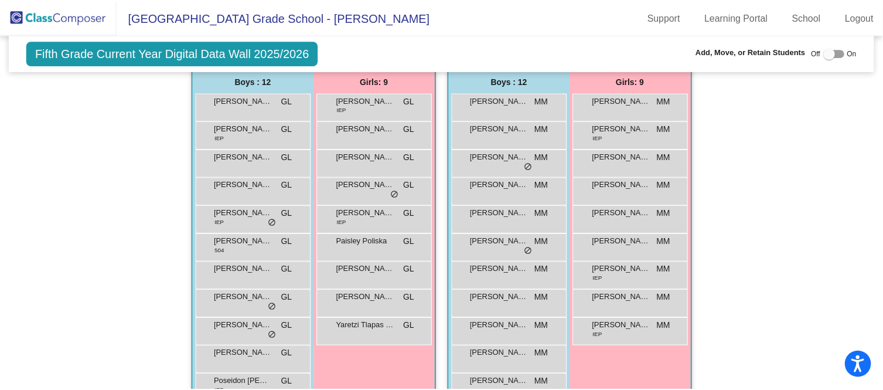
scroll to position [714, 0]
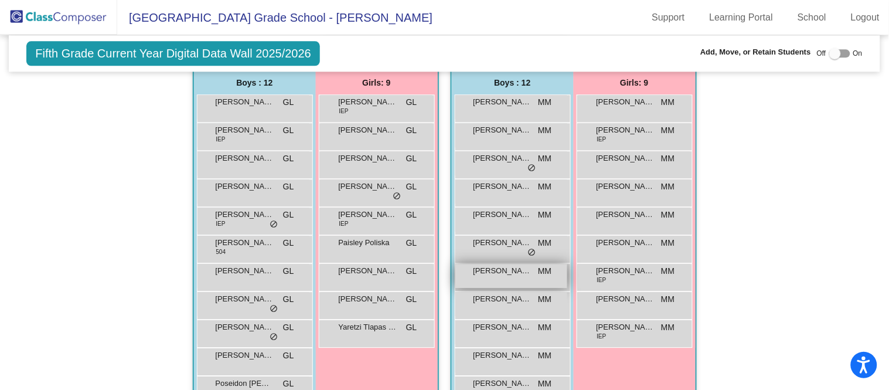
click at [510, 270] on span "[PERSON_NAME] "[PERSON_NAME]" [PERSON_NAME]" at bounding box center [503, 271] width 59 height 12
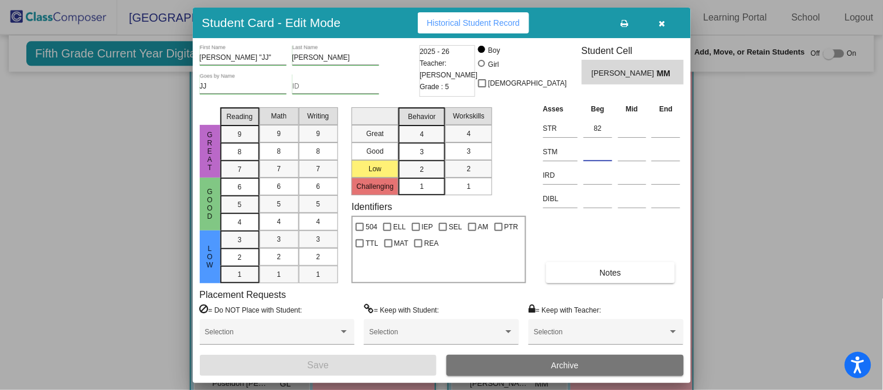
click at [593, 159] on input at bounding box center [598, 152] width 29 height 18
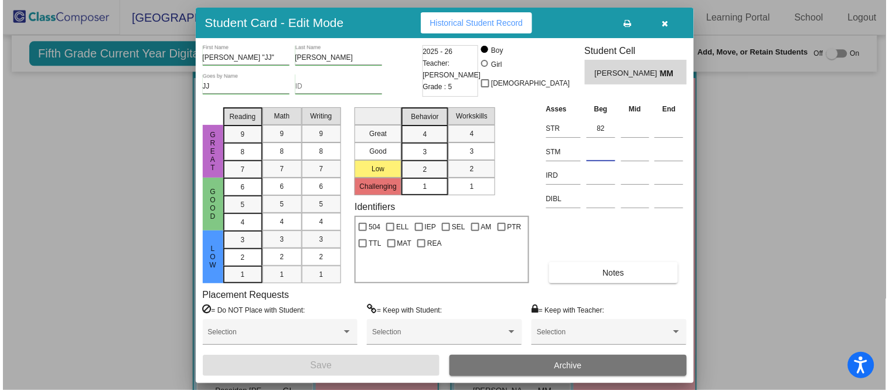
scroll to position [706, 0]
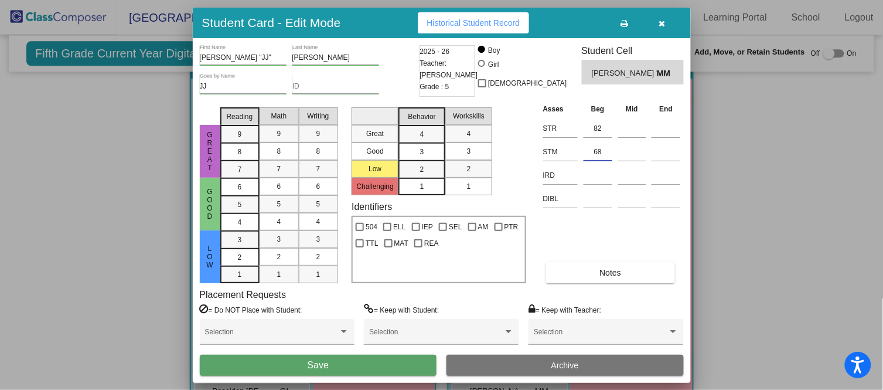
type input "68"
click at [399, 359] on button "Save" at bounding box center [318, 365] width 237 height 21
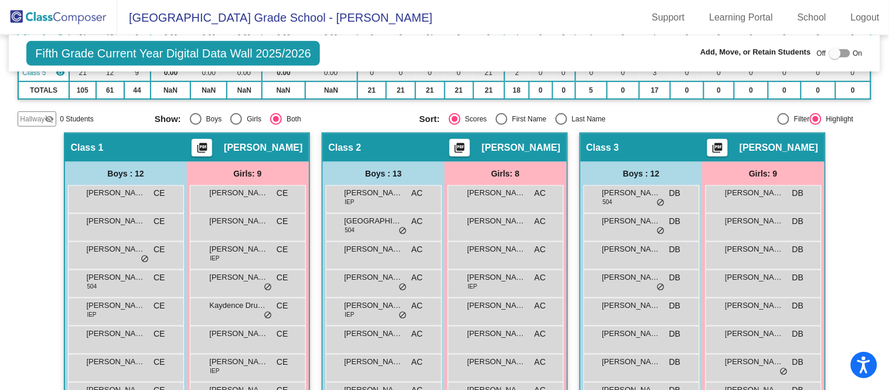
scroll to position [185, 0]
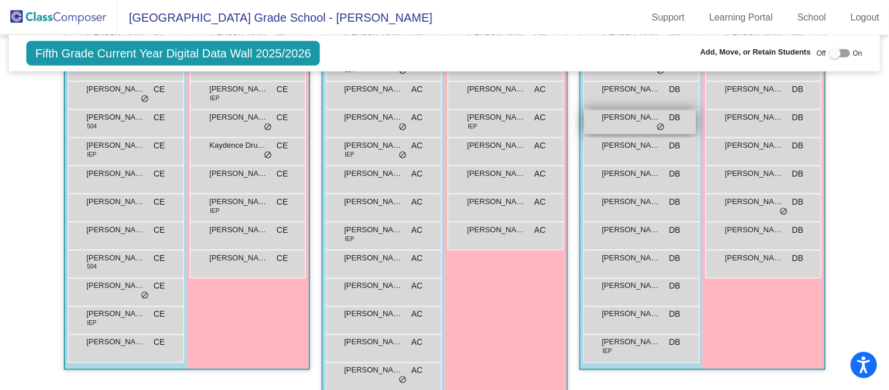
click at [607, 131] on div "[PERSON_NAME] DB lock do_not_disturb_alt" at bounding box center [642, 124] width 116 height 28
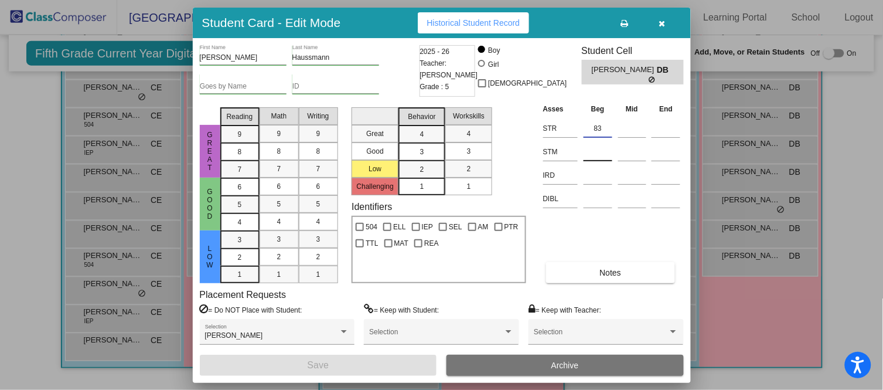
click at [604, 150] on input at bounding box center [598, 152] width 29 height 18
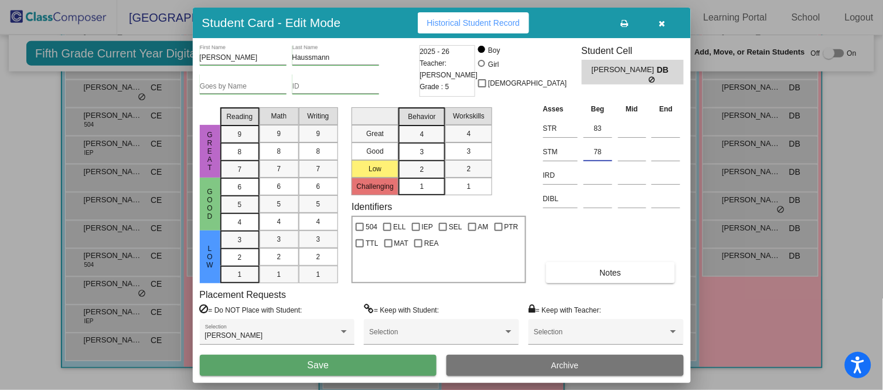
type input "78"
click at [351, 362] on button "Save" at bounding box center [318, 365] width 237 height 21
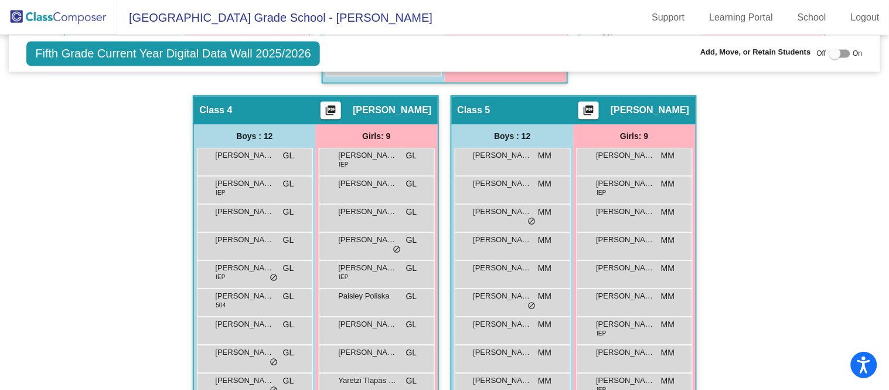
scroll to position [661, 0]
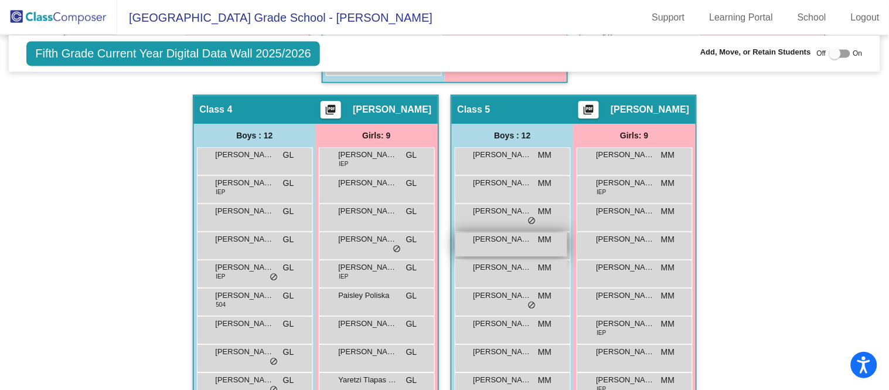
click at [515, 239] on span "[PERSON_NAME]" at bounding box center [503, 239] width 59 height 12
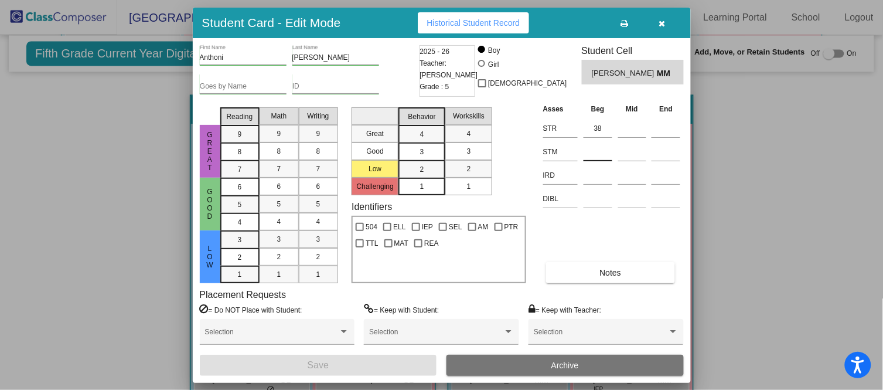
click at [600, 150] on input at bounding box center [598, 152] width 29 height 18
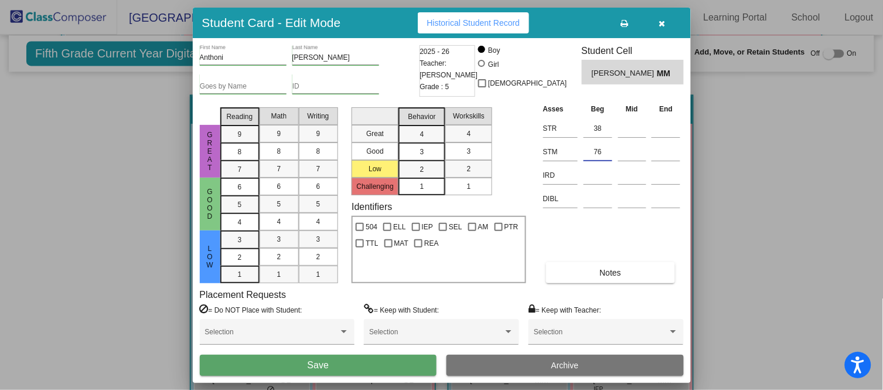
type input "76"
click at [375, 367] on button "Save" at bounding box center [318, 365] width 237 height 21
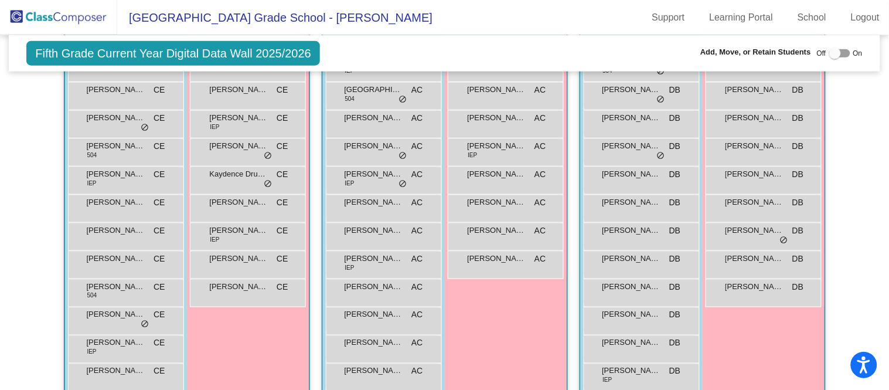
scroll to position [308, 0]
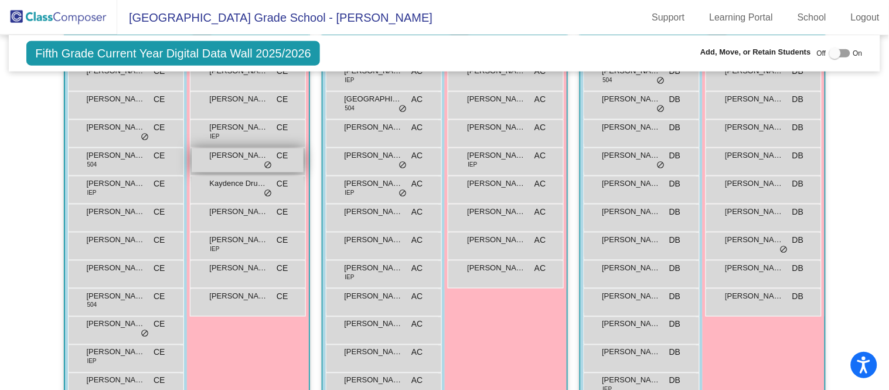
click at [262, 155] on span "[PERSON_NAME]" at bounding box center [239, 155] width 59 height 12
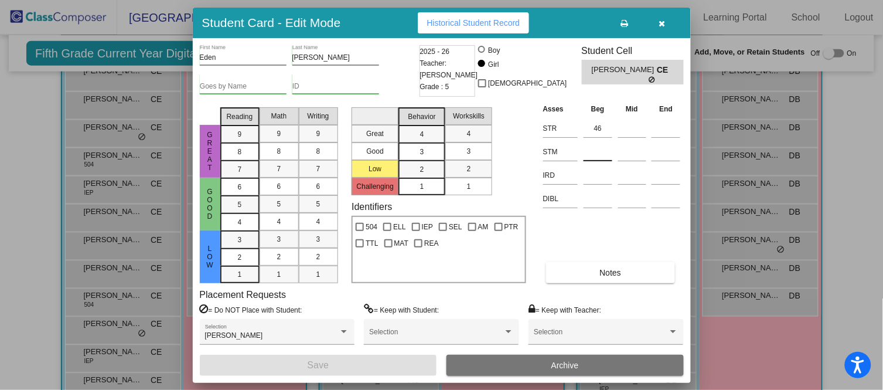
click at [598, 141] on div at bounding box center [598, 149] width 29 height 21
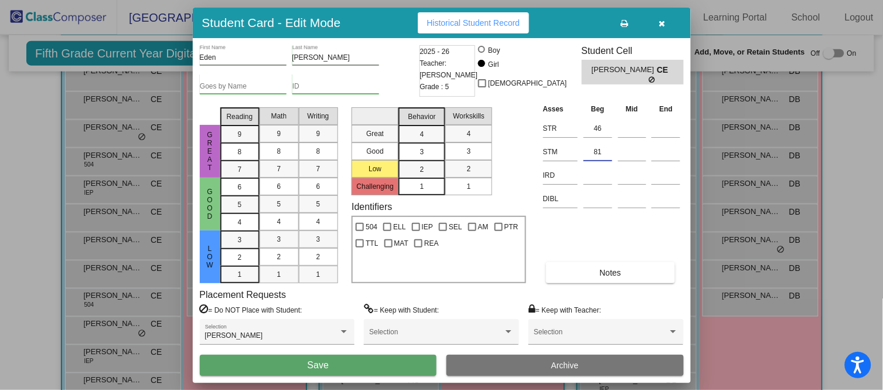
type input "81"
click at [393, 360] on button "Save" at bounding box center [318, 365] width 237 height 21
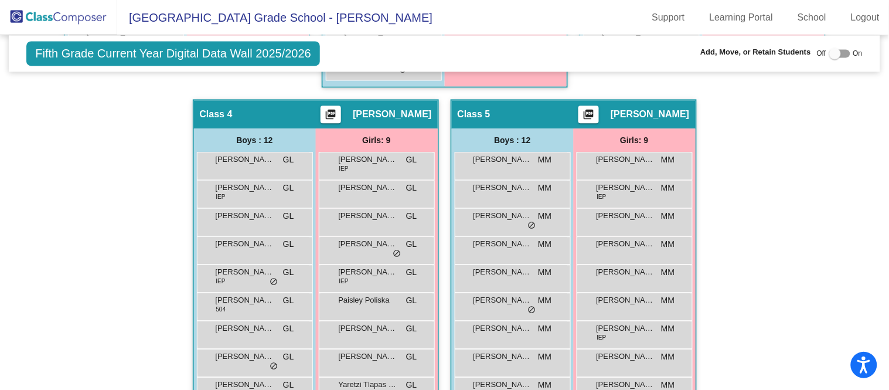
scroll to position [695, 0]
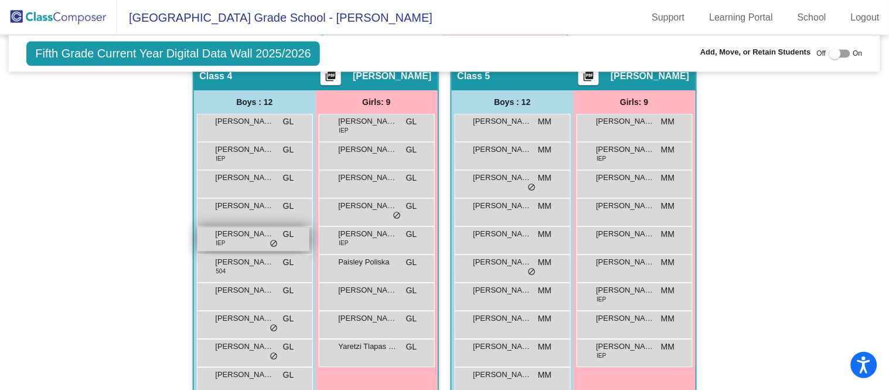
click at [263, 232] on span "[PERSON_NAME]" at bounding box center [245, 234] width 59 height 12
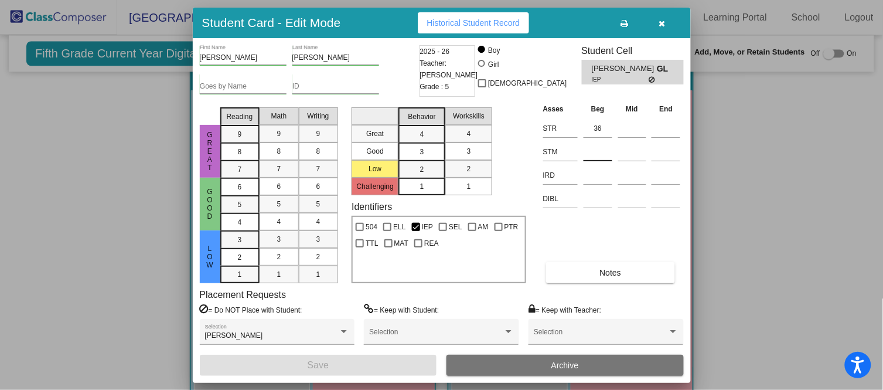
click at [601, 149] on input at bounding box center [598, 152] width 29 height 18
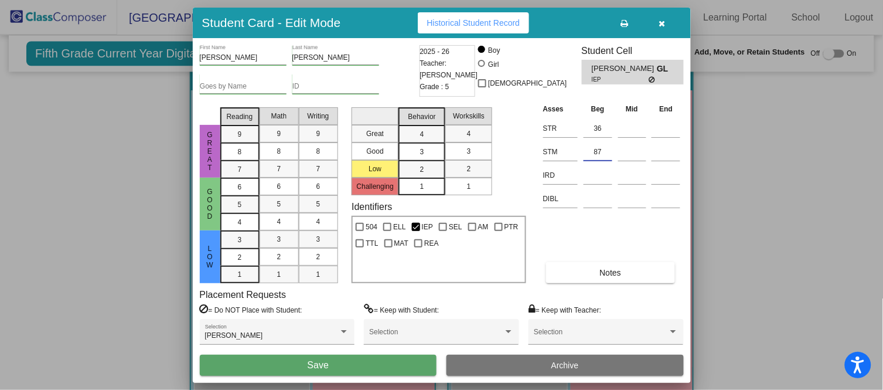
type input "87"
click at [396, 359] on button "Save" at bounding box center [318, 365] width 237 height 21
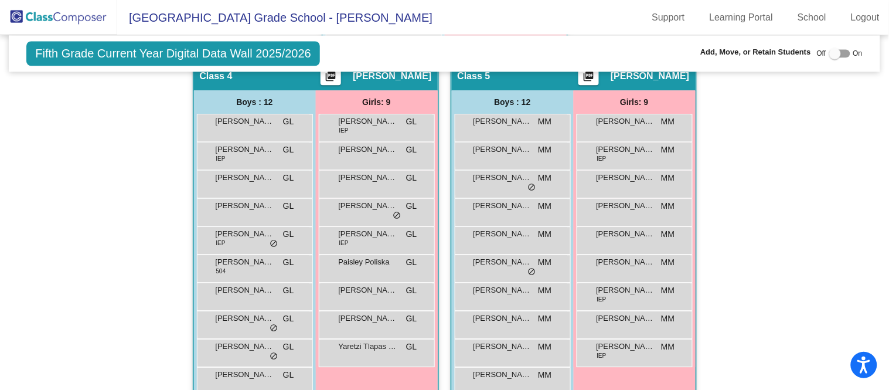
click at [26, 254] on div "Hallway - Hallway Class picture_as_pdf Add Student First Name Last Name Student…" at bounding box center [444, 47] width 853 height 846
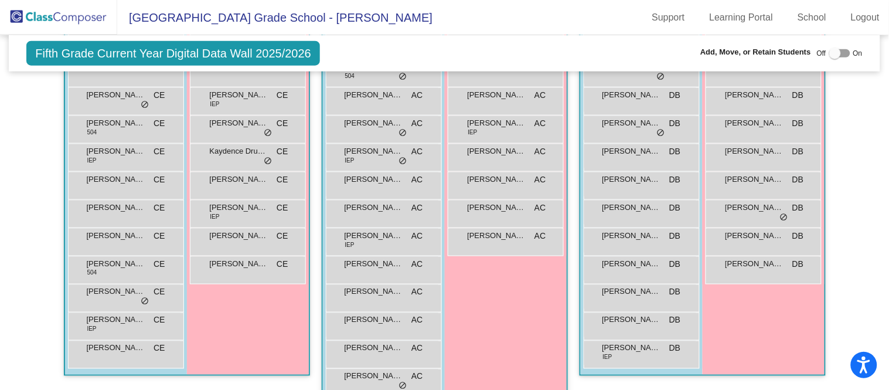
scroll to position [341, 0]
click at [642, 179] on span "[PERSON_NAME]" at bounding box center [632, 179] width 59 height 12
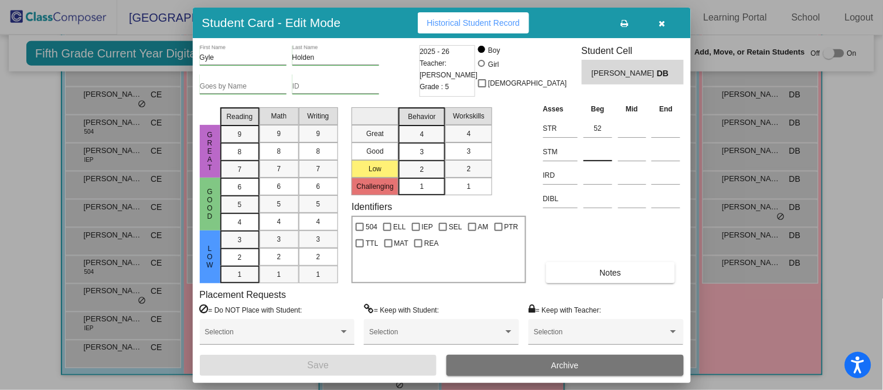
click at [597, 152] on input at bounding box center [598, 152] width 29 height 18
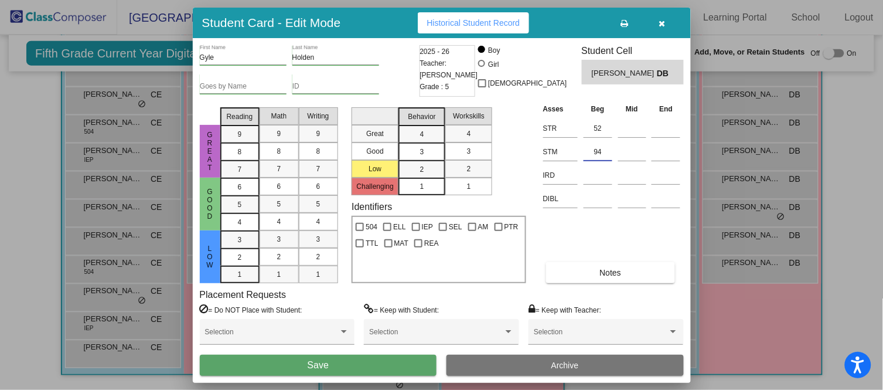
type input "94"
click at [397, 356] on button "Save" at bounding box center [318, 365] width 237 height 21
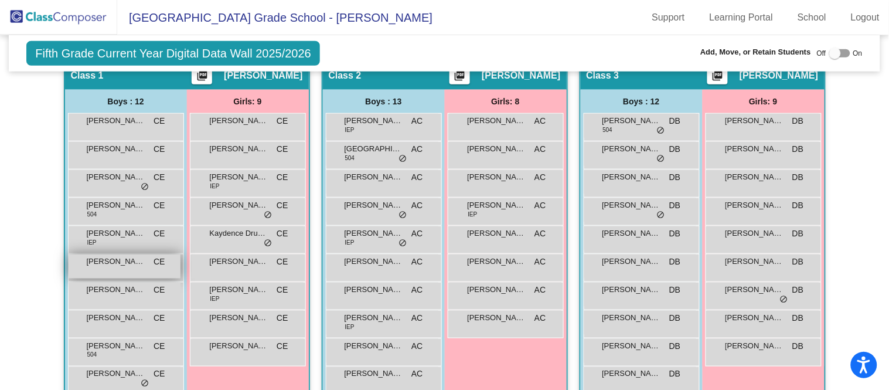
click at [140, 263] on span "[PERSON_NAME]" at bounding box center [116, 262] width 59 height 12
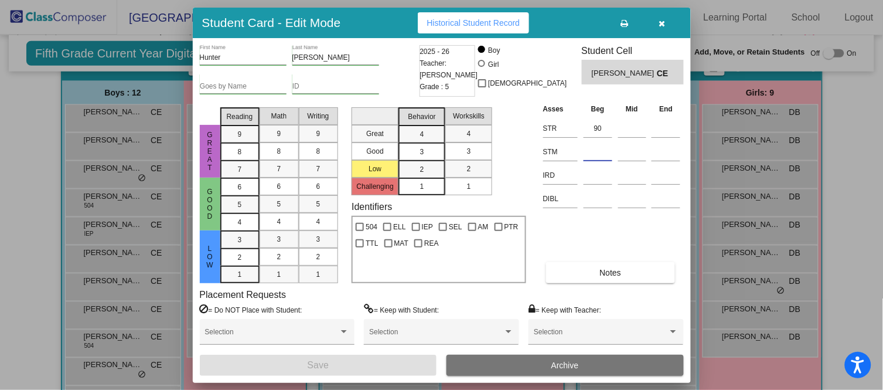
click at [605, 154] on input at bounding box center [598, 152] width 29 height 18
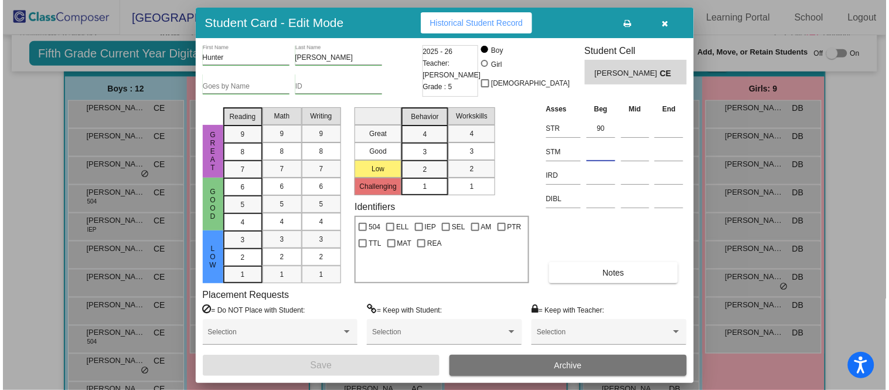
scroll to position [274, 0]
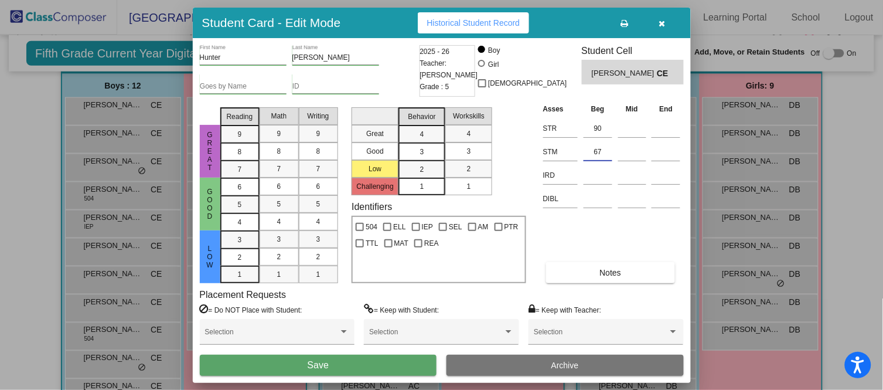
type input "67"
click at [382, 361] on button "Save" at bounding box center [318, 365] width 237 height 21
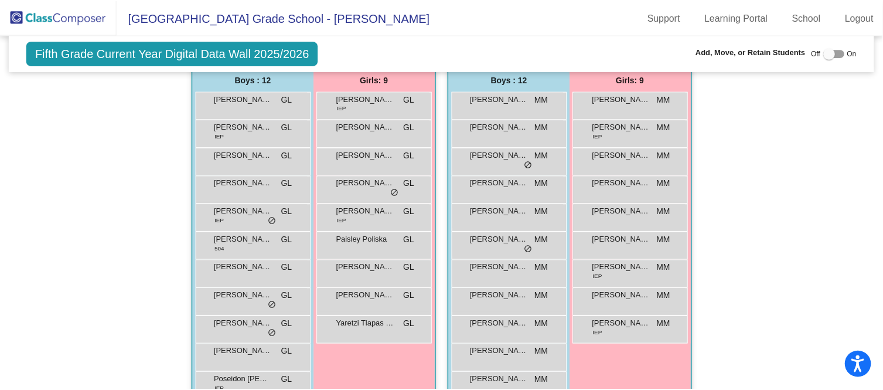
scroll to position [717, 0]
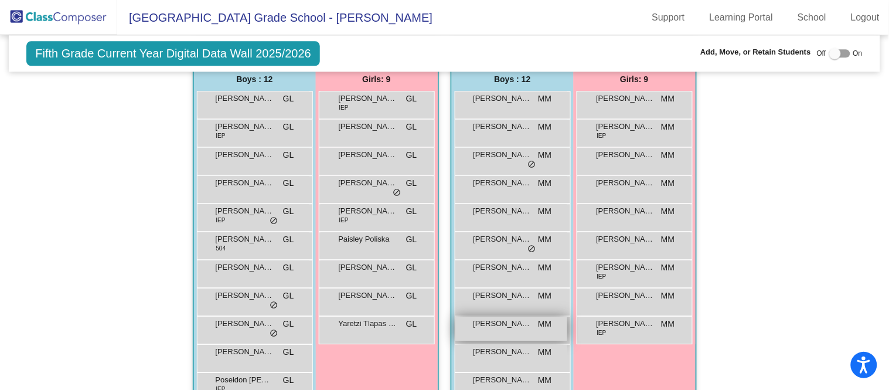
click at [509, 319] on span "[PERSON_NAME]" at bounding box center [503, 324] width 59 height 12
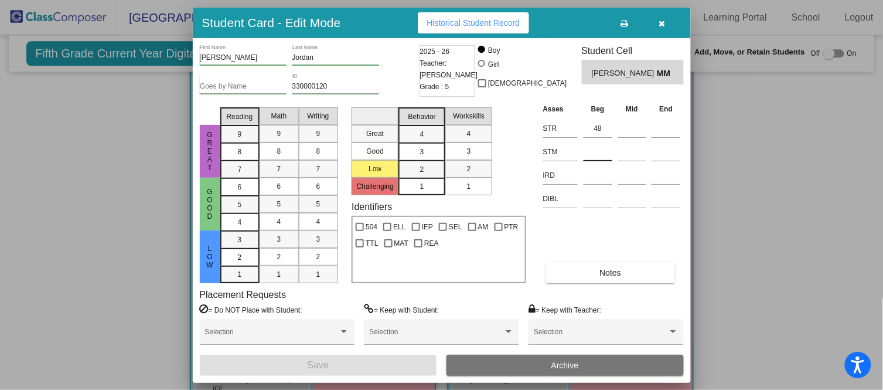
click at [603, 149] on input at bounding box center [598, 152] width 29 height 18
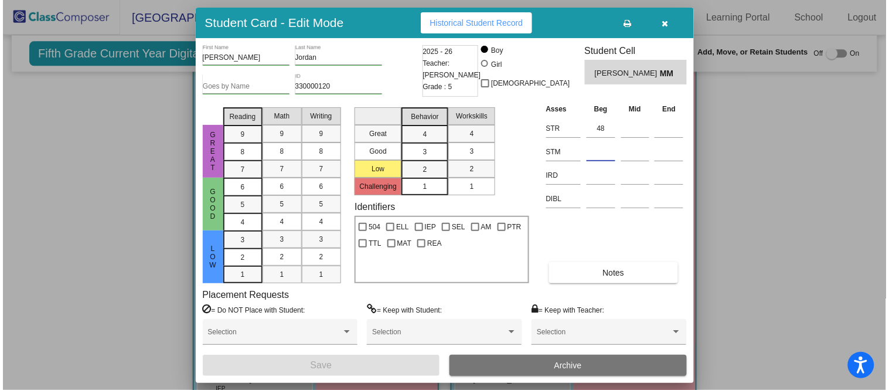
scroll to position [720, 0]
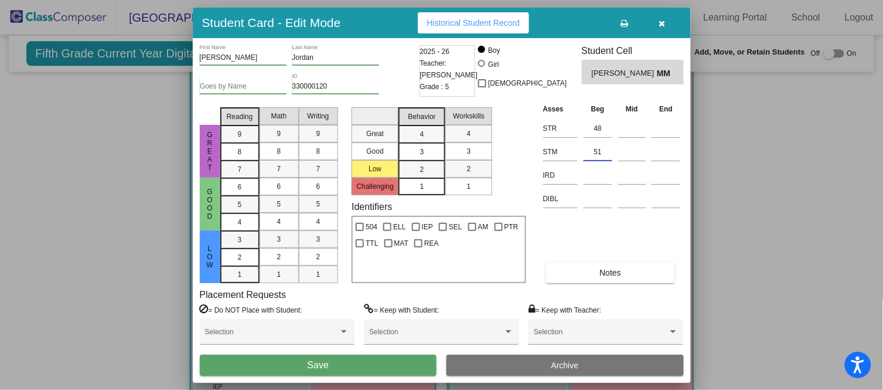
type input "51"
click at [373, 365] on button "Save" at bounding box center [318, 365] width 237 height 21
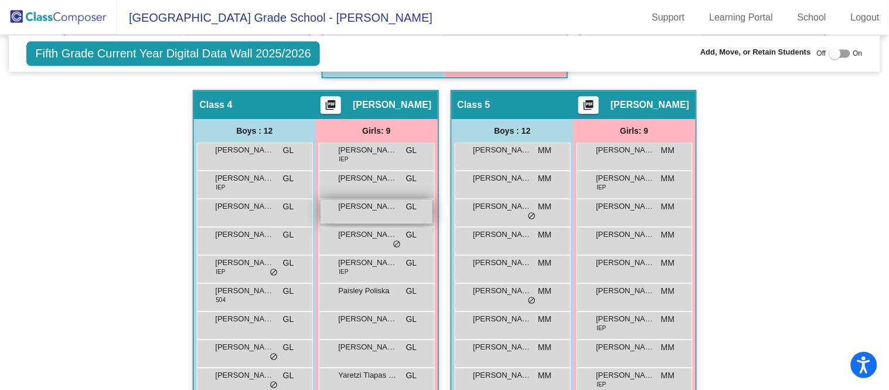
click at [379, 201] on span "[PERSON_NAME]" at bounding box center [368, 206] width 59 height 12
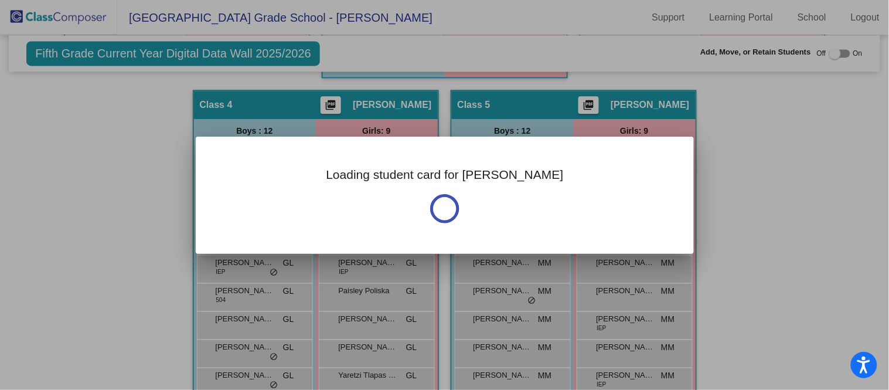
scroll to position [667, 0]
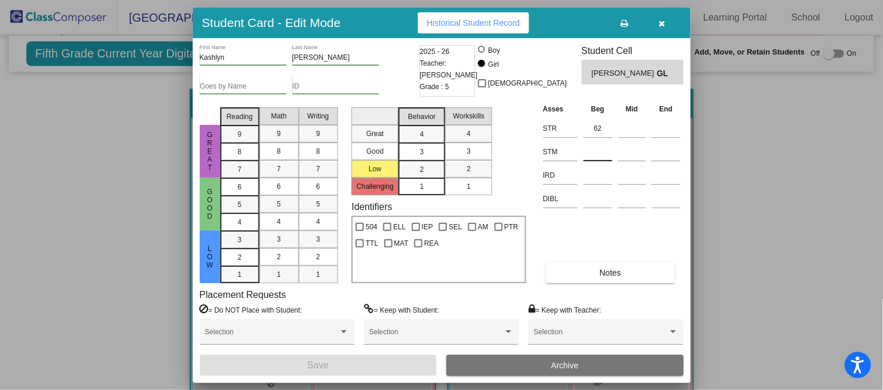
click at [595, 155] on input at bounding box center [598, 152] width 29 height 18
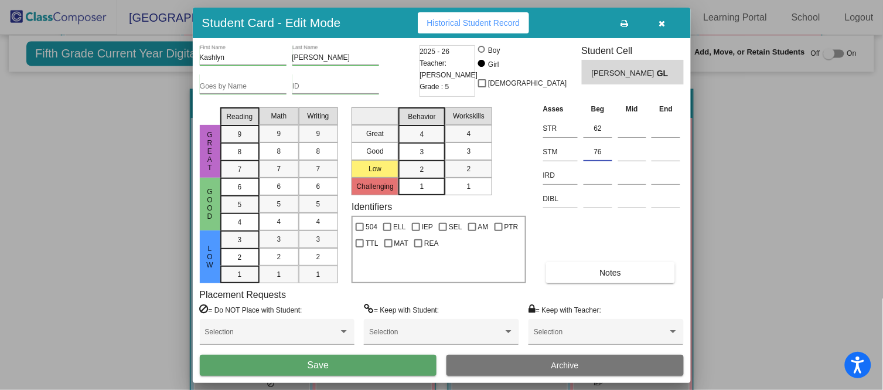
type input "76"
click at [393, 360] on button "Save" at bounding box center [318, 365] width 237 height 21
